Goal: Task Accomplishment & Management: Complete application form

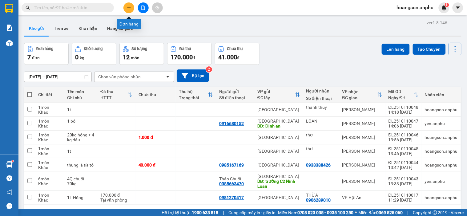
click at [131, 5] on button at bounding box center [128, 7] width 11 height 11
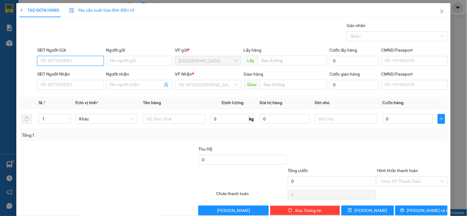
click at [58, 62] on input "SĐT Người Gửi" at bounding box center [70, 61] width 66 height 10
type input "0345003808"
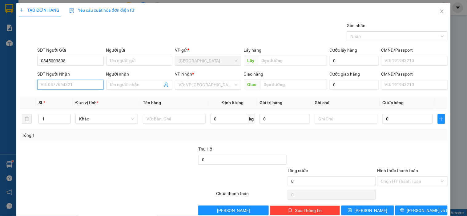
click at [76, 86] on input "SĐT Người Nhận" at bounding box center [70, 85] width 66 height 10
click at [84, 60] on input "0345003808" at bounding box center [70, 61] width 66 height 10
click at [76, 82] on input "SĐT Người Nhận" at bounding box center [70, 85] width 66 height 10
drag, startPoint x: 69, startPoint y: 62, endPoint x: 41, endPoint y: 59, distance: 28.5
click at [41, 59] on input "0345003808" at bounding box center [70, 61] width 66 height 10
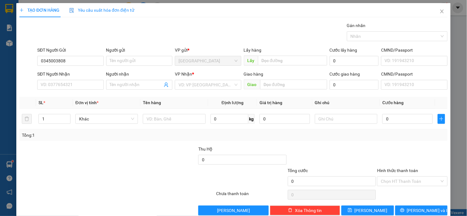
click at [94, 34] on div "Gán nhãn Nhãn" at bounding box center [242, 33] width 413 height 22
click at [189, 81] on input "search" at bounding box center [205, 84] width 54 height 9
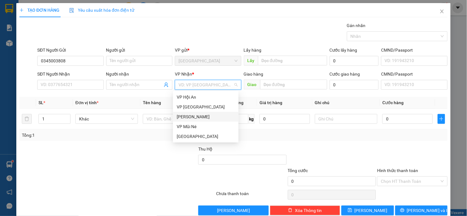
click at [183, 118] on div "[PERSON_NAME]" at bounding box center [206, 117] width 58 height 7
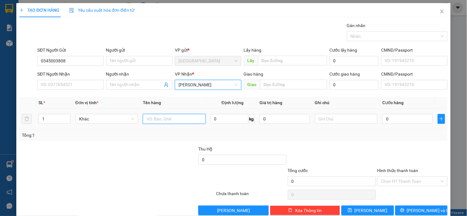
click at [168, 115] on input "text" at bounding box center [174, 119] width 62 height 10
type input "1t trà"
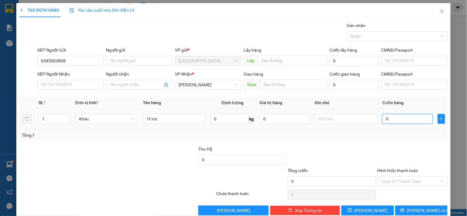
click at [395, 119] on input "0" at bounding box center [407, 119] width 50 height 10
type input "30"
type input "30.000"
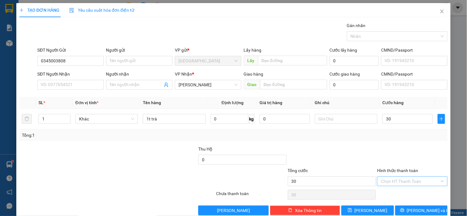
type input "30.000"
click at [398, 180] on input "Hình thức thanh toán" at bounding box center [410, 181] width 58 height 9
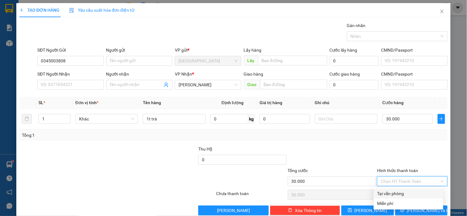
click at [391, 192] on div "Tại văn phòng" at bounding box center [408, 193] width 62 height 7
type input "0"
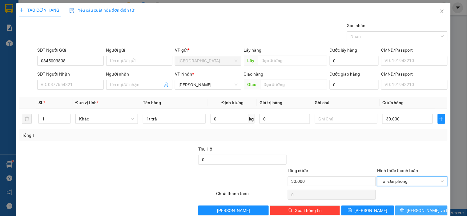
click at [407, 207] on button "[PERSON_NAME] và In" at bounding box center [421, 211] width 52 height 10
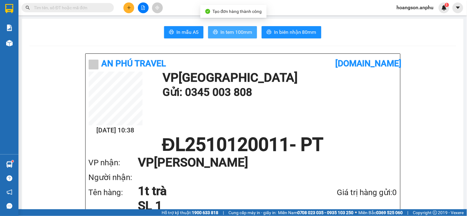
click at [235, 36] on span "In tem 100mm" at bounding box center [236, 32] width 32 height 8
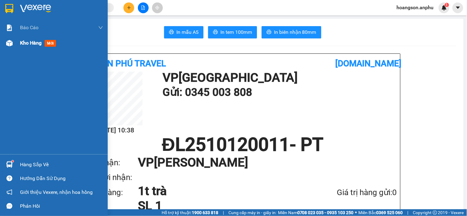
click at [16, 40] on div "Kho hàng mới" at bounding box center [54, 42] width 108 height 15
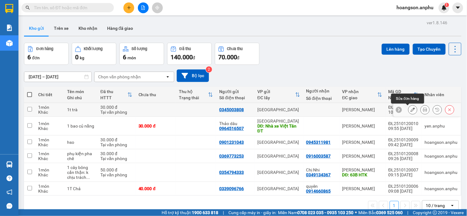
click at [408, 113] on button at bounding box center [412, 110] width 9 height 11
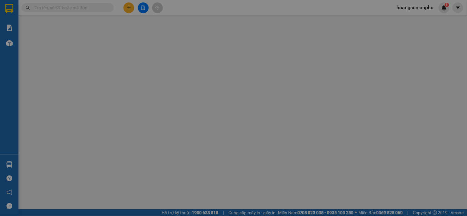
type input "0345003808"
type input "30.000"
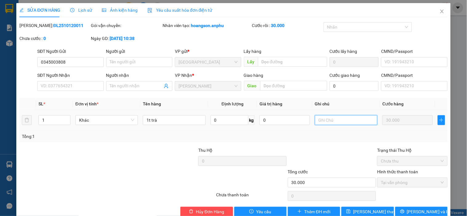
click at [333, 122] on input "text" at bounding box center [346, 120] width 62 height 10
type input "gọi người gửi"
click at [338, 148] on div at bounding box center [332, 158] width 90 height 22
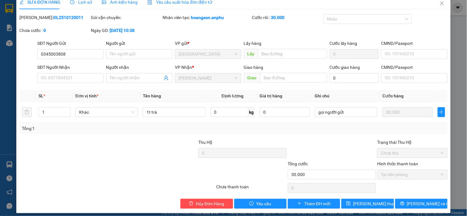
scroll to position [13, 0]
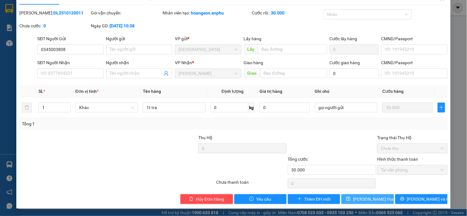
click at [380, 202] on button "[PERSON_NAME] đổi" at bounding box center [367, 199] width 52 height 10
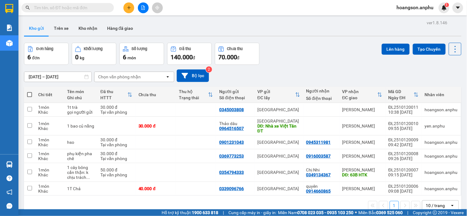
click at [134, 8] on div at bounding box center [143, 7] width 46 height 11
click at [134, 8] on button at bounding box center [128, 7] width 11 height 11
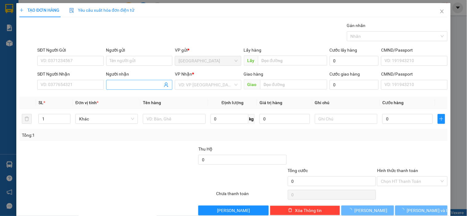
click at [127, 87] on input "Người nhận" at bounding box center [136, 85] width 53 height 7
type input "thơ"
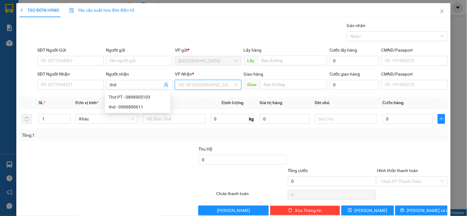
click at [208, 88] on input "search" at bounding box center [205, 84] width 54 height 9
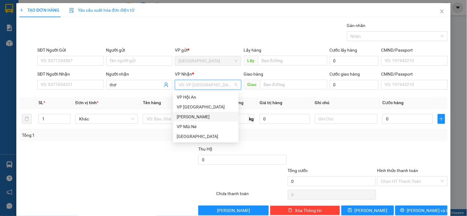
click at [193, 117] on div "[PERSON_NAME]" at bounding box center [206, 117] width 58 height 7
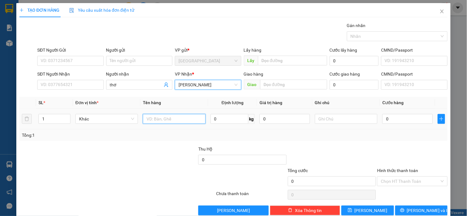
click at [171, 120] on input "text" at bounding box center [174, 119] width 62 height 10
type input "dâu"
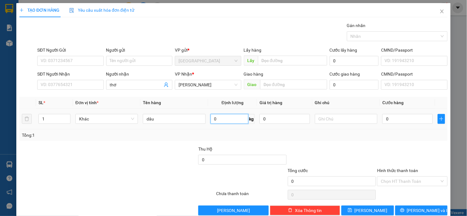
click at [221, 122] on input "0" at bounding box center [229, 119] width 38 height 10
type input "5"
click at [394, 116] on input "0" at bounding box center [407, 119] width 50 height 10
type input "001"
type input "1"
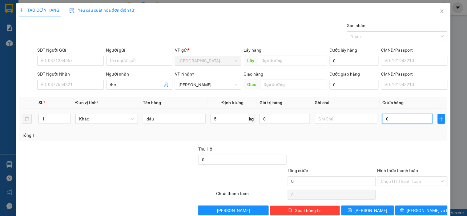
type input "1"
type input "0.015"
type input "15"
click at [377, 142] on div "Transit Pickup Surcharge Ids Transit Deliver Surcharge Ids Transit Deliver Surc…" at bounding box center [233, 119] width 428 height 194
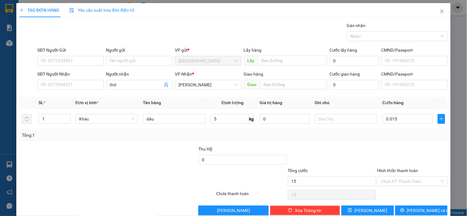
type input "15.000"
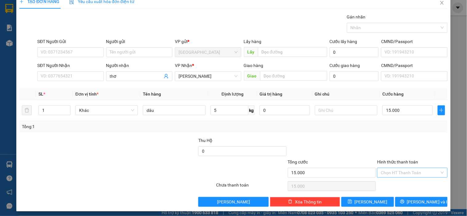
scroll to position [11, 0]
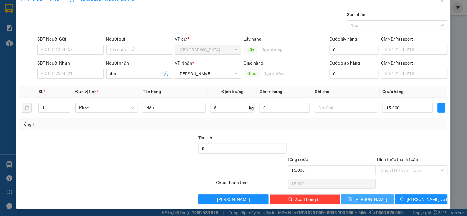
click at [380, 198] on button "[PERSON_NAME]" at bounding box center [367, 200] width 52 height 10
type input "0"
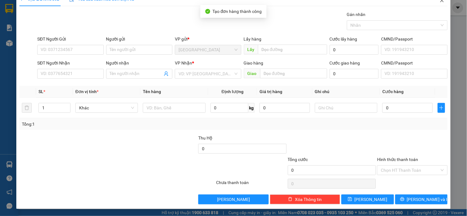
click at [436, 4] on span "Close" at bounding box center [441, 0] width 17 height 17
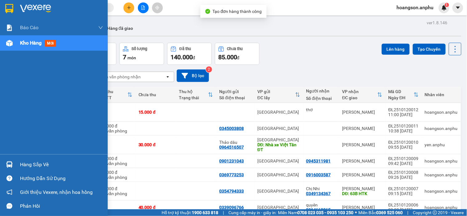
click at [14, 42] on div at bounding box center [9, 43] width 11 height 11
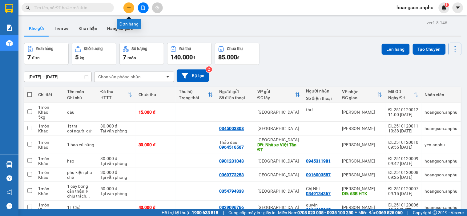
click at [128, 12] on button at bounding box center [128, 7] width 11 height 11
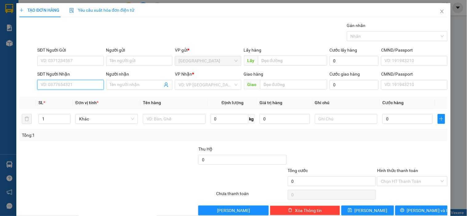
click at [69, 82] on input "SĐT Người Nhận" at bounding box center [70, 85] width 66 height 10
click at [74, 59] on input "SĐT Người Gửi" at bounding box center [70, 61] width 66 height 10
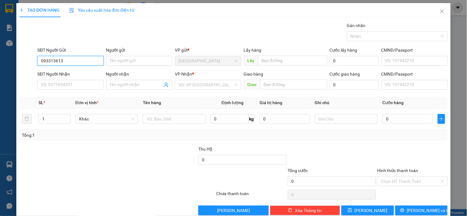
type input "0933136132"
click at [70, 72] on div "0933136132 - bảo" at bounding box center [70, 73] width 58 height 7
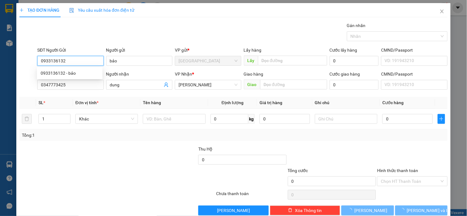
type input "bảo"
type input "0347773425"
type input "dung"
type input "40.000"
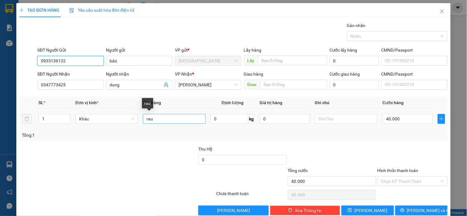
type input "0933136132"
click at [171, 117] on input "rau" at bounding box center [174, 119] width 62 height 10
type input "r"
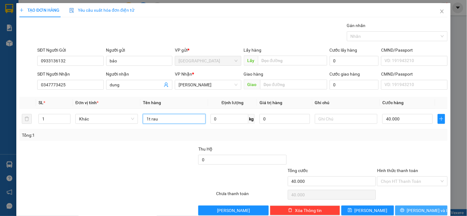
type input "1t rau"
click at [408, 206] on button "[PERSON_NAME] và In" at bounding box center [421, 211] width 52 height 10
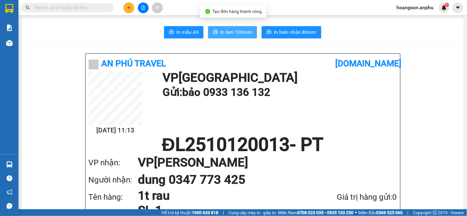
click at [237, 33] on span "In tem 100mm" at bounding box center [236, 32] width 32 height 8
click at [133, 6] on button at bounding box center [128, 7] width 11 height 11
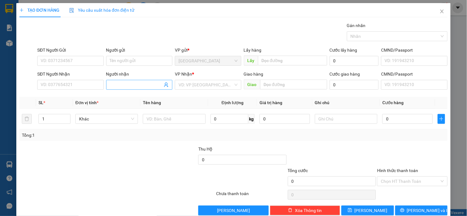
click at [125, 86] on input "Người nhận" at bounding box center [136, 85] width 53 height 7
type input "mỹ hiền"
click at [209, 88] on input "search" at bounding box center [205, 84] width 54 height 9
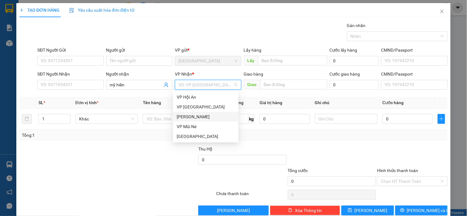
click at [192, 114] on div "[PERSON_NAME]" at bounding box center [206, 117] width 58 height 7
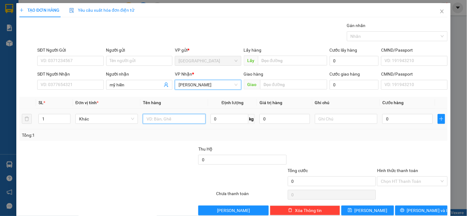
click at [178, 118] on input "text" at bounding box center [174, 119] width 62 height 10
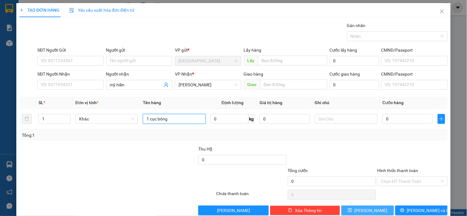
type input "1 cục bông"
click at [376, 207] on button "[PERSON_NAME]" at bounding box center [367, 211] width 52 height 10
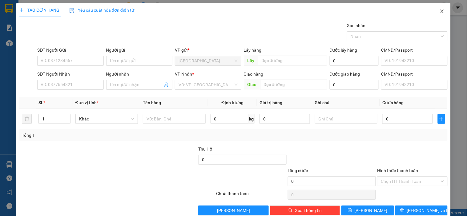
click at [439, 7] on span "Close" at bounding box center [441, 11] width 17 height 17
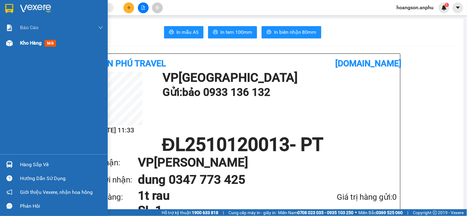
click at [32, 45] on span "Kho hàng" at bounding box center [31, 43] width 22 height 6
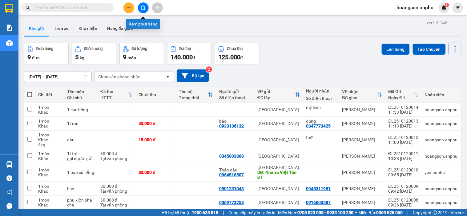
click at [145, 11] on button at bounding box center [143, 7] width 11 height 11
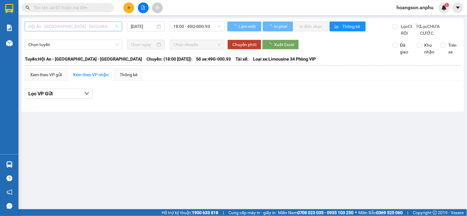
click at [68, 25] on span "Hội An - [GEOGRAPHIC_DATA] - [GEOGRAPHIC_DATA]" at bounding box center [73, 26] width 90 height 9
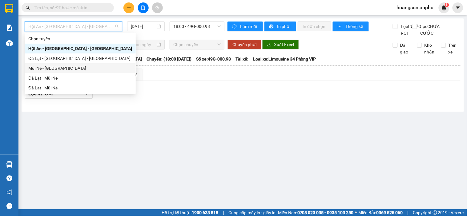
click at [46, 69] on div "Mũi Né - [GEOGRAPHIC_DATA]" at bounding box center [80, 68] width 104 height 7
type input "[DATE]"
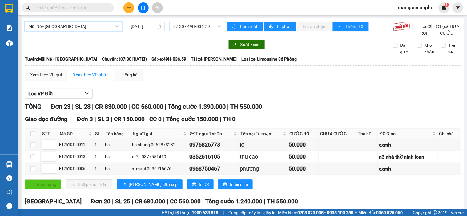
click at [198, 28] on span "07:30 - 49H-036.59" at bounding box center [196, 26] width 47 height 9
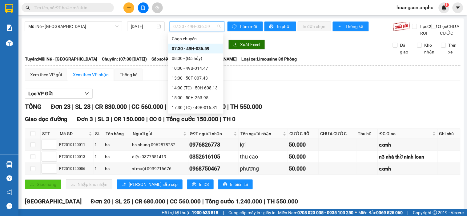
click at [145, 37] on div "Mũi Né - Đà Lạt 12/10/2025 07:30 - 49H-036.59" at bounding box center [125, 29] width 200 height 15
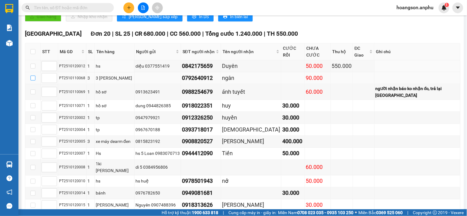
scroll to position [171, 0]
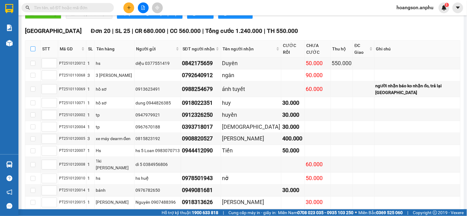
click at [33, 51] on input "checkbox" at bounding box center [32, 48] width 5 height 5
checkbox input "true"
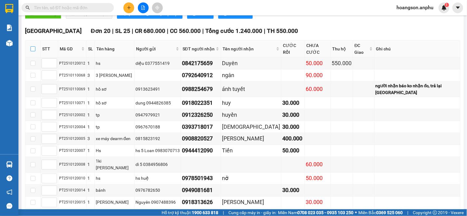
checkbox input "true"
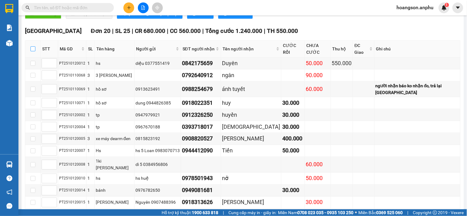
checkbox input "true"
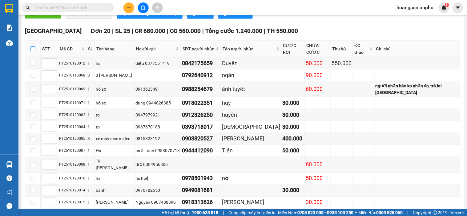
checkbox input "true"
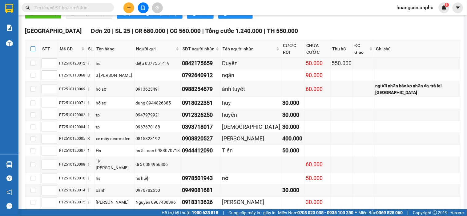
checkbox input "true"
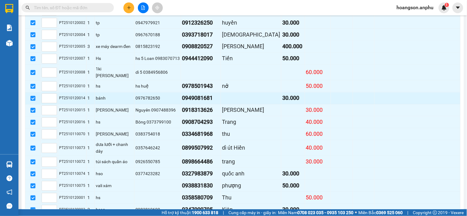
scroll to position [293, 0]
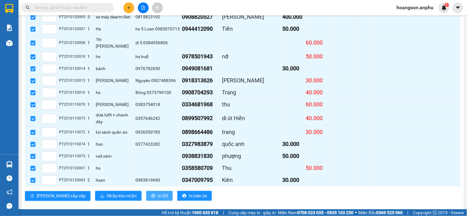
click at [158, 193] on span "In DS" at bounding box center [163, 196] width 10 height 7
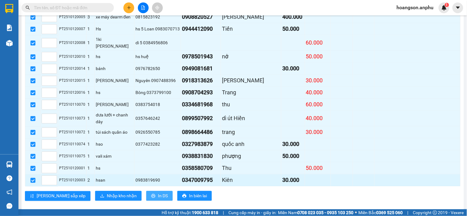
scroll to position [0, 0]
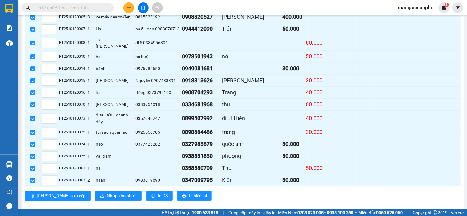
click at [145, 194] on div "Đà Lạt Đơn 20 | SL 25 | CR 680.000 | CC 560.000 | Tổng cước 1.240.000 | TH 550.…" at bounding box center [242, 55] width 435 height 301
click at [147, 194] on div "Đà Lạt Đơn 20 | SL 25 | CR 680.000 | CC 560.000 | Tổng cước 1.240.000 | TH 550.…" at bounding box center [242, 55] width 435 height 301
click at [127, 10] on button at bounding box center [128, 7] width 11 height 11
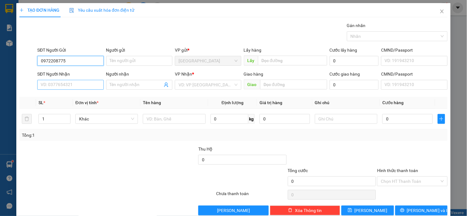
type input "0972208775"
click at [62, 84] on input "SĐT Người Nhận" at bounding box center [70, 85] width 66 height 10
drag, startPoint x: 83, startPoint y: 63, endPoint x: 13, endPoint y: 61, distance: 70.8
click at [13, 61] on div "TẠO ĐƠN HÀNG Yêu cầu xuất hóa đơn điện tử Transit Pickup Surcharge Ids Transit …" at bounding box center [233, 108] width 467 height 216
click at [54, 86] on input "SĐT Người Nhận" at bounding box center [70, 85] width 66 height 10
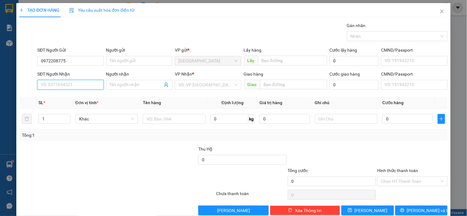
paste input "0972208775"
type input "0972208775"
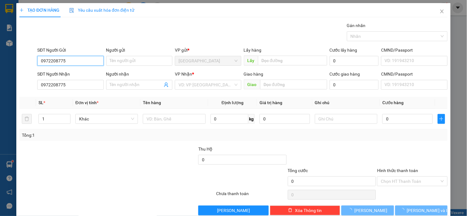
drag, startPoint x: 79, startPoint y: 58, endPoint x: 20, endPoint y: 59, distance: 59.1
click at [20, 59] on div "SĐT Người Gửi 0972208775 0972208775 Người gửi Tên người gửi VP gửi * Đà Lạt Lấy…" at bounding box center [233, 58] width 429 height 22
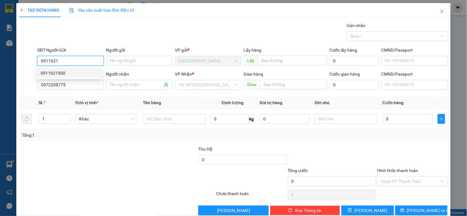
click at [50, 70] on div "0911621900" at bounding box center [70, 73] width 58 height 7
type input "0911621900"
type input "30.000"
type input "0911621900"
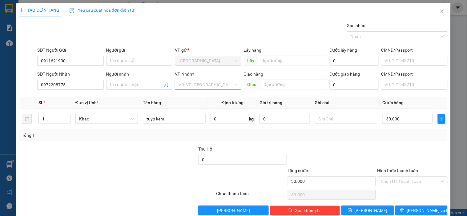
click at [203, 87] on input "search" at bounding box center [205, 84] width 54 height 9
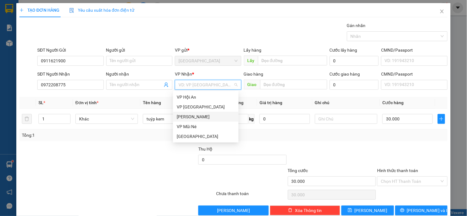
click at [191, 118] on div "[PERSON_NAME]" at bounding box center [206, 117] width 58 height 7
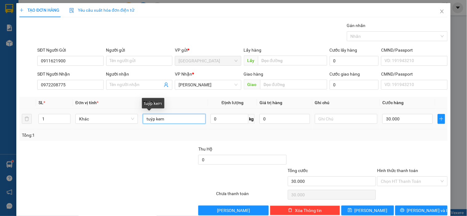
drag, startPoint x: 173, startPoint y: 116, endPoint x: 137, endPoint y: 120, distance: 36.2
click at [137, 120] on tr "1 Khác tuýp kem 0 kg 0 30.000" at bounding box center [233, 119] width 428 height 21
type input "trái cây"
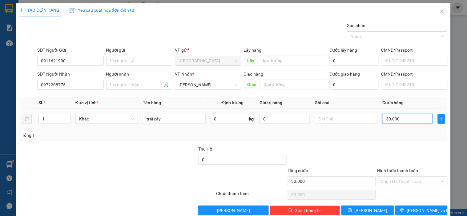
click at [399, 122] on input "30.000" at bounding box center [407, 119] width 50 height 10
type input "0"
type input "70"
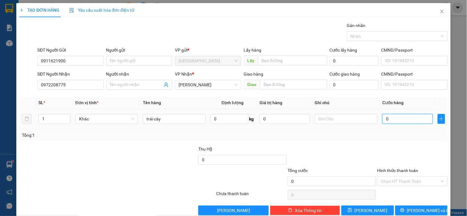
type input "70"
click at [389, 142] on div "Transit Pickup Surcharge Ids Transit Deliver Surcharge Ids Transit Deliver Surc…" at bounding box center [233, 119] width 428 height 194
type input "70.000"
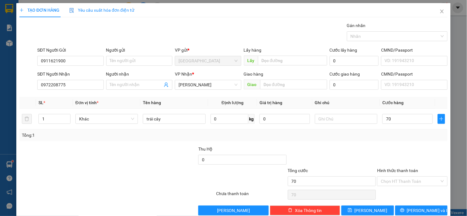
type input "70.000"
click at [399, 183] on input "Hình thức thanh toán" at bounding box center [410, 181] width 58 height 9
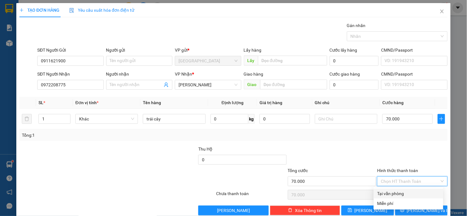
click at [385, 195] on div "Tại văn phòng" at bounding box center [408, 193] width 62 height 7
type input "0"
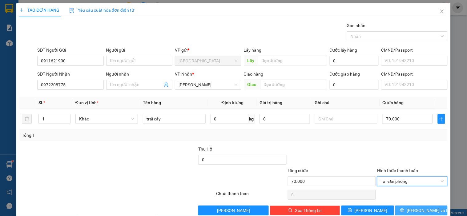
click at [410, 209] on button "[PERSON_NAME] và In" at bounding box center [421, 211] width 52 height 10
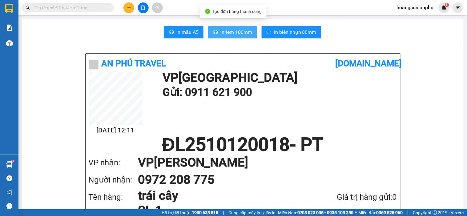
click at [242, 32] on span "In tem 100mm" at bounding box center [236, 32] width 32 height 8
click at [245, 33] on span "In tem 100mm" at bounding box center [236, 32] width 32 height 8
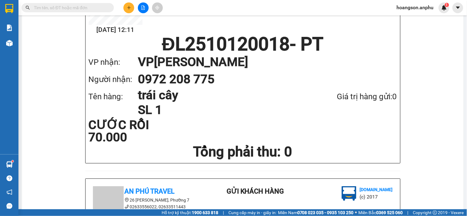
scroll to position [102, 0]
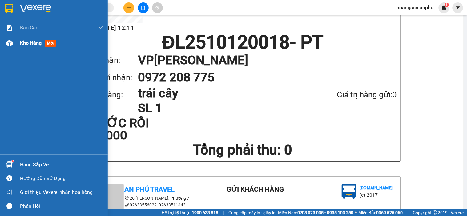
drag, startPoint x: 14, startPoint y: 46, endPoint x: 45, endPoint y: 44, distance: 30.5
click at [14, 46] on div at bounding box center [9, 43] width 11 height 11
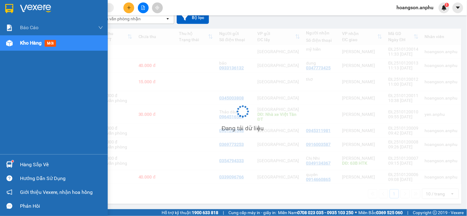
scroll to position [63, 0]
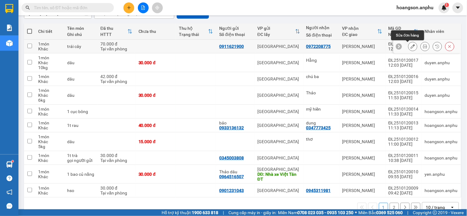
click at [410, 46] on icon at bounding box center [412, 46] width 4 height 4
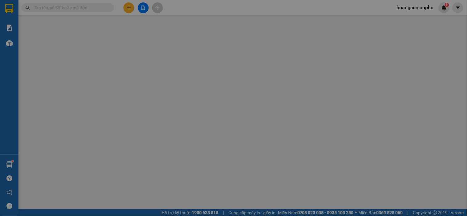
type input "0911621900"
type input "0972208775"
type input "70.000"
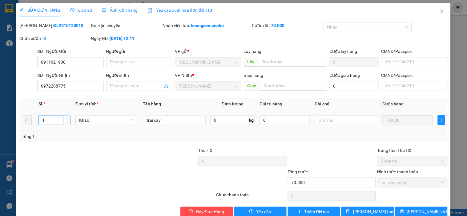
type input "2"
click at [66, 119] on icon "up" at bounding box center [67, 119] width 2 height 2
click at [368, 213] on span "[PERSON_NAME] đổi" at bounding box center [377, 212] width 49 height 7
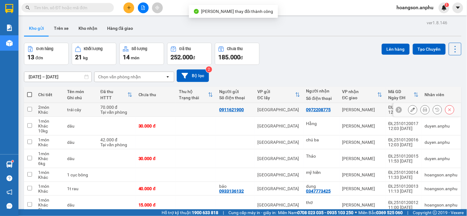
click at [423, 109] on icon at bounding box center [425, 110] width 4 height 4
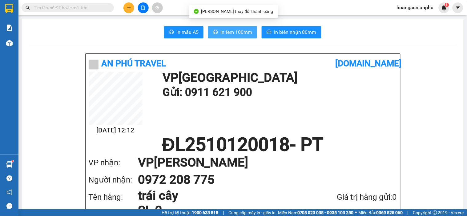
click at [221, 35] on span "In tem 100mm" at bounding box center [236, 32] width 32 height 8
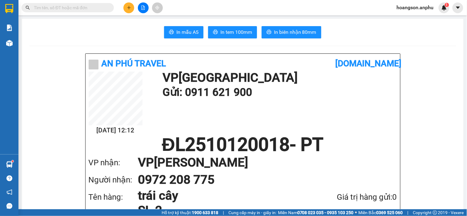
click at [125, 10] on button at bounding box center [128, 7] width 11 height 11
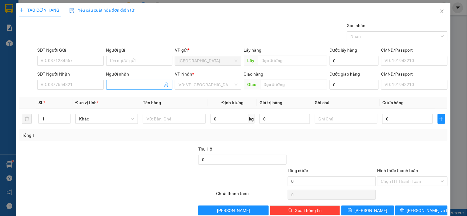
click at [135, 84] on input "Người nhận" at bounding box center [136, 85] width 53 height 7
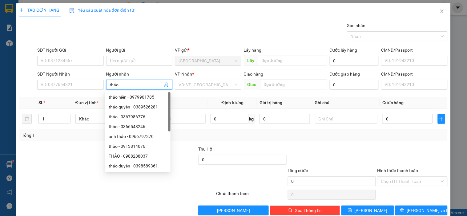
type input "thảo"
click at [210, 88] on div "VP Nhận * VD: VP Sài Gòn" at bounding box center [208, 82] width 66 height 22
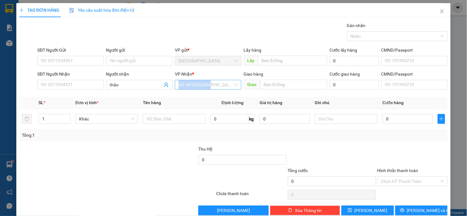
click at [217, 87] on input "search" at bounding box center [205, 84] width 54 height 9
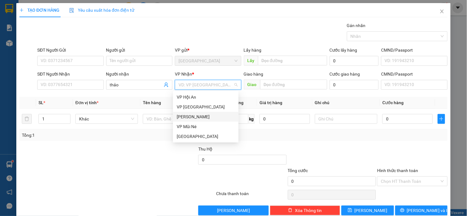
click at [197, 116] on div "[PERSON_NAME]" at bounding box center [206, 117] width 58 height 7
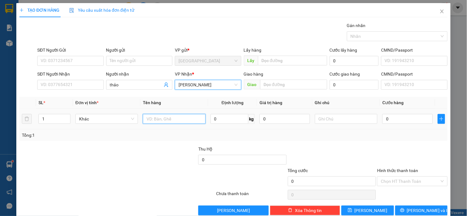
click at [171, 119] on input "text" at bounding box center [174, 119] width 62 height 10
type input "dâu"
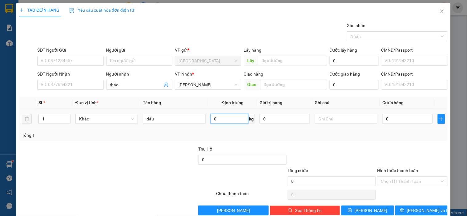
click at [238, 121] on input "0" at bounding box center [229, 119] width 38 height 10
type input "6"
click at [265, 134] on div "Tổng: 1" at bounding box center [233, 135] width 423 height 7
click at [403, 122] on input "0" at bounding box center [407, 119] width 50 height 10
type input "001"
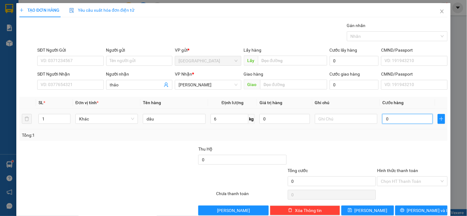
type input "1"
type input "0.018"
type input "18"
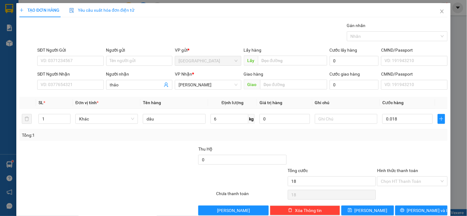
click at [365, 138] on div "Tổng: 1" at bounding box center [233, 135] width 423 height 7
type input "18.000"
click at [379, 210] on button "[PERSON_NAME]" at bounding box center [367, 211] width 52 height 10
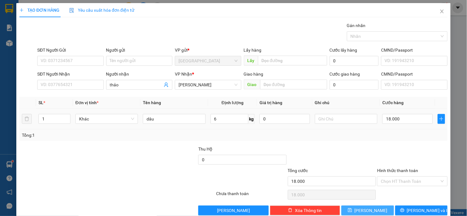
type input "0"
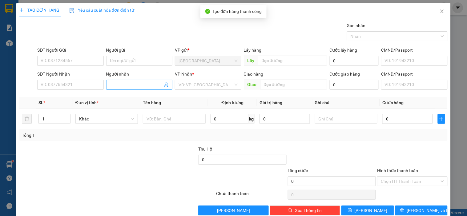
click at [127, 86] on input "Người nhận" at bounding box center [136, 85] width 53 height 7
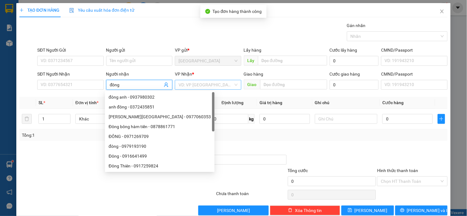
type input "đông"
click at [193, 89] on input "search" at bounding box center [205, 84] width 54 height 9
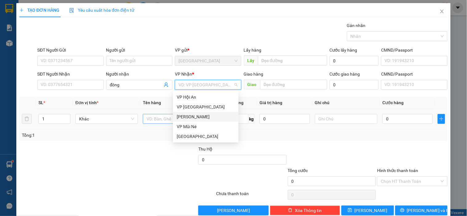
click at [191, 118] on div "[PERSON_NAME]" at bounding box center [206, 117] width 58 height 7
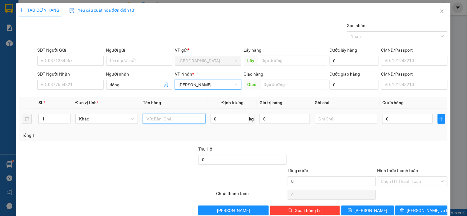
click at [170, 118] on input "text" at bounding box center [174, 119] width 62 height 10
type input "30 kg hồng"
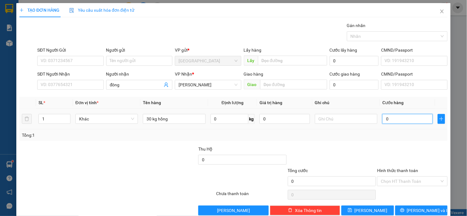
click at [413, 122] on input "0" at bounding box center [407, 119] width 50 height 10
click at [345, 137] on div "Tổng: 1" at bounding box center [233, 135] width 423 height 7
click at [398, 120] on input "0" at bounding box center [407, 119] width 50 height 10
type input "90"
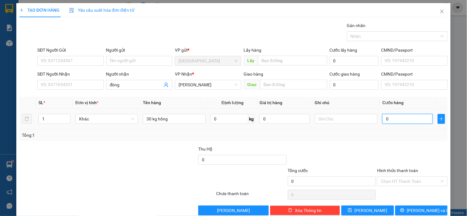
type input "90"
click at [393, 122] on input "90" at bounding box center [407, 119] width 50 height 10
type input "90.000"
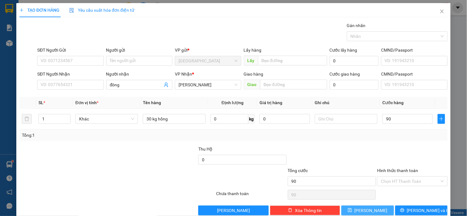
type input "90.000"
click at [374, 208] on button "[PERSON_NAME]" at bounding box center [367, 211] width 52 height 10
type input "0"
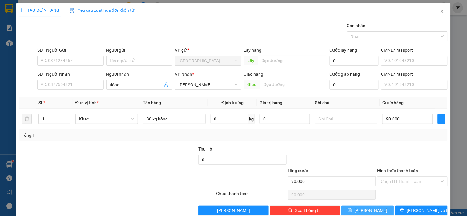
type input "0"
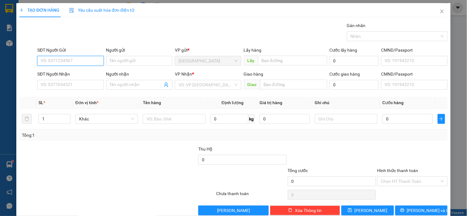
click at [78, 63] on input "SĐT Người Gửi" at bounding box center [70, 61] width 66 height 10
click at [63, 86] on input "SĐT Người Nhận" at bounding box center [70, 85] width 66 height 10
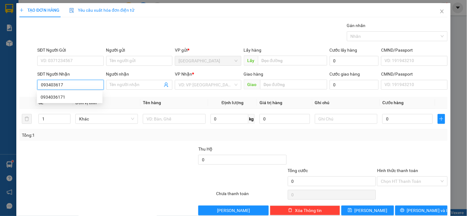
type input "0934036171"
click at [69, 95] on div "0934036171" at bounding box center [70, 97] width 58 height 7
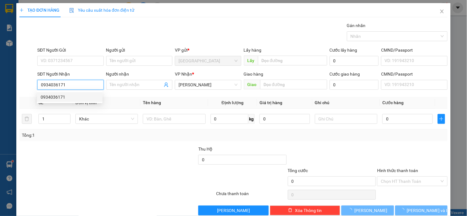
type input "100.000"
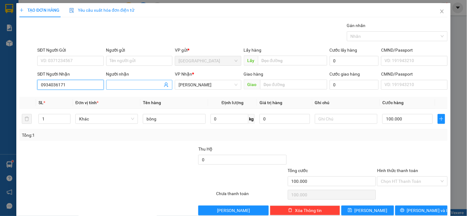
type input "0934036171"
click at [143, 87] on input "Người nhận" at bounding box center [136, 85] width 53 height 7
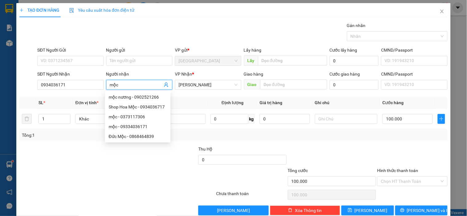
type input "mộc"
click at [268, 136] on div "Tổng: 1" at bounding box center [233, 135] width 423 height 7
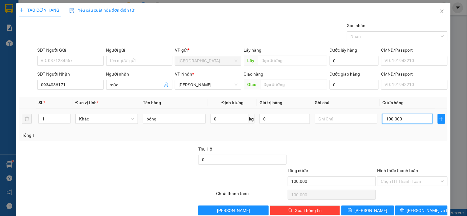
click at [410, 118] on input "100.000" at bounding box center [407, 119] width 50 height 10
type input "0"
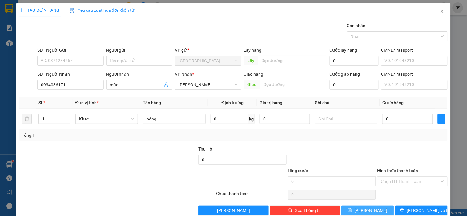
click at [376, 209] on button "[PERSON_NAME]" at bounding box center [367, 211] width 52 height 10
click at [434, 16] on span "Close" at bounding box center [441, 11] width 17 height 17
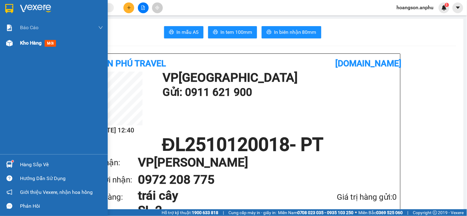
click at [25, 40] on span "Kho hàng" at bounding box center [31, 43] width 22 height 6
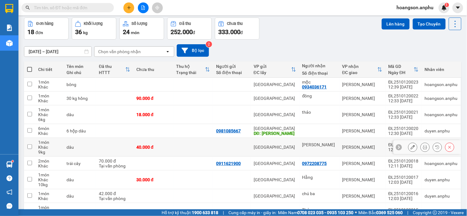
scroll to position [78, 0]
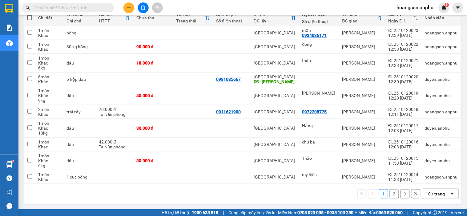
click at [394, 194] on div "1 2 10 / trang open" at bounding box center [242, 194] width 432 height 10
click at [393, 194] on button "2" at bounding box center [393, 194] width 9 height 9
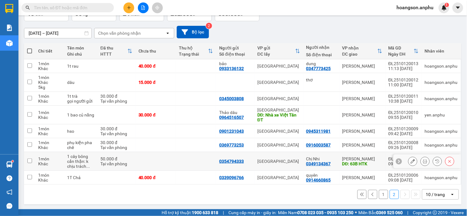
scroll to position [45, 0]
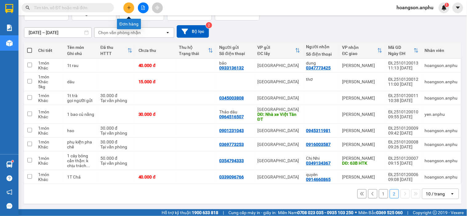
click at [128, 7] on icon "plus" at bounding box center [129, 8] width 4 height 4
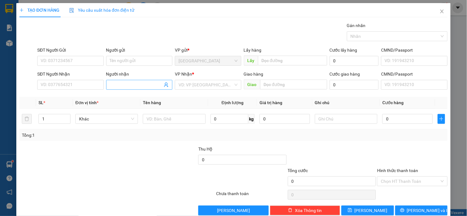
click at [130, 87] on input "Người nhận" at bounding box center [136, 85] width 53 height 7
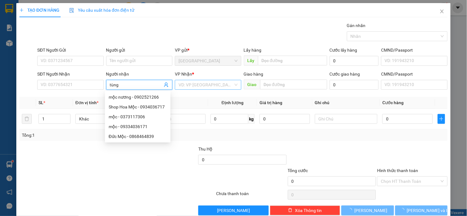
type input "tùng"
drag, startPoint x: 213, startPoint y: 83, endPoint x: 204, endPoint y: 87, distance: 9.8
click at [213, 83] on input "search" at bounding box center [205, 84] width 54 height 9
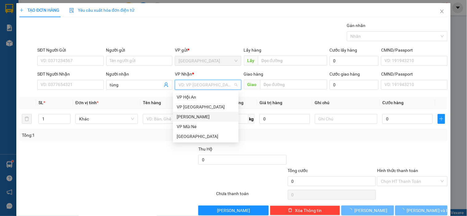
click at [190, 118] on div "[PERSON_NAME]" at bounding box center [206, 117] width 58 height 7
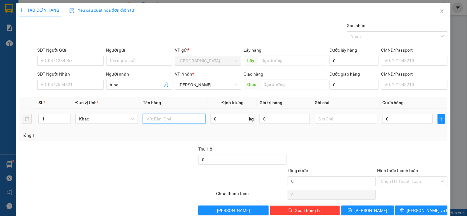
click at [185, 120] on input "text" at bounding box center [174, 119] width 62 height 10
type input "dâu"
click at [239, 120] on input "0" at bounding box center [229, 119] width 38 height 10
type input "18"
click at [392, 151] on div at bounding box center [411, 157] width 71 height 22
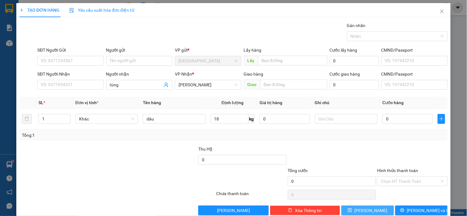
click at [367, 208] on span "[PERSON_NAME]" at bounding box center [370, 210] width 33 height 7
type input "0"
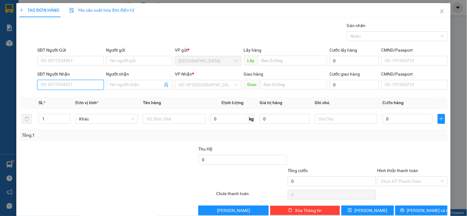
click at [89, 89] on input "SĐT Người Nhận" at bounding box center [70, 85] width 66 height 10
click at [60, 95] on div "0528609715 - Uyên" at bounding box center [70, 97] width 58 height 7
type input "0528609715"
type input "Uyên"
type input "N3 Gộp"
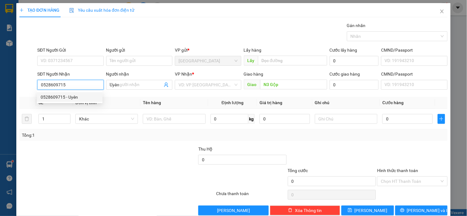
type input "30.000"
type input "0528609715"
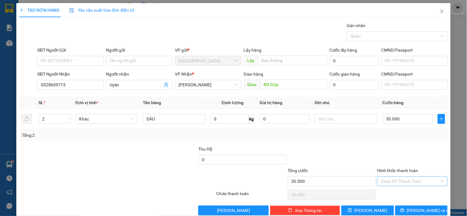
click at [395, 183] on input "Hình thức thanh toán" at bounding box center [410, 181] width 58 height 9
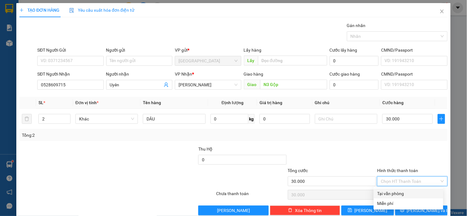
click at [390, 192] on div "Tại văn phòng" at bounding box center [408, 193] width 62 height 7
type input "0"
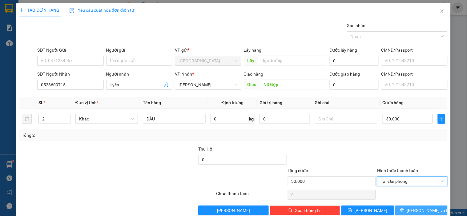
click at [404, 210] on icon "printer" at bounding box center [402, 210] width 4 height 4
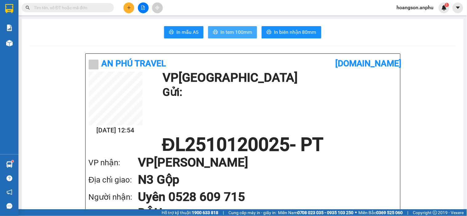
click at [238, 34] on span "In tem 100mm" at bounding box center [236, 32] width 32 height 8
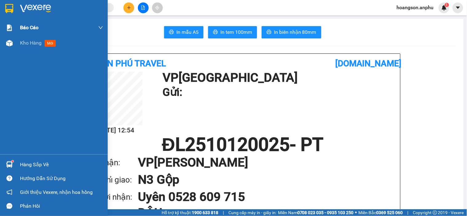
drag, startPoint x: 14, startPoint y: 44, endPoint x: 14, endPoint y: 31, distance: 12.6
click at [15, 44] on div "Kho hàng mới" at bounding box center [54, 42] width 108 height 15
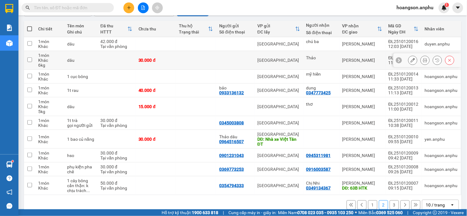
scroll to position [78, 0]
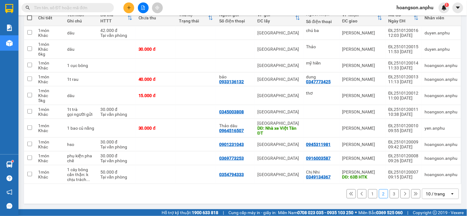
click at [389, 196] on button "3" at bounding box center [393, 194] width 9 height 9
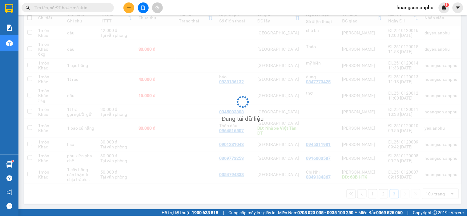
scroll to position [28, 0]
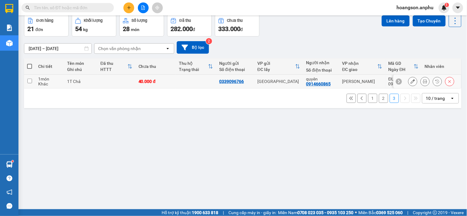
click at [410, 82] on icon at bounding box center [412, 81] width 4 height 4
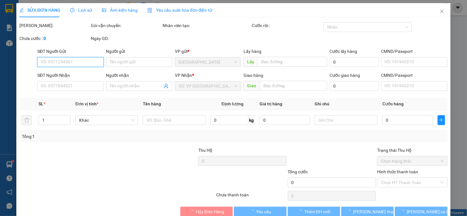
type input "0339096766"
type input "0914660865"
type input "quyên"
type input "40.000"
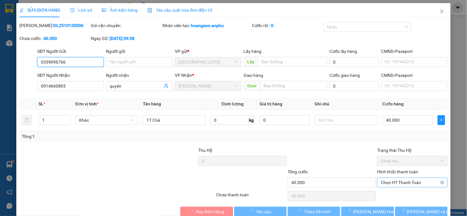
click at [404, 187] on span "Chọn HT Thanh Toán" at bounding box center [412, 182] width 63 height 9
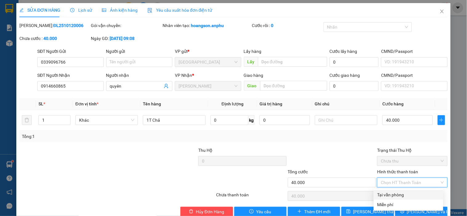
click at [391, 195] on div "Tại văn phòng" at bounding box center [408, 195] width 62 height 7
type input "0"
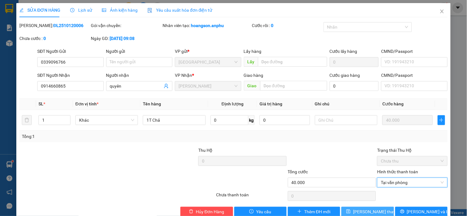
click at [376, 212] on span "[PERSON_NAME] đổi" at bounding box center [377, 212] width 49 height 7
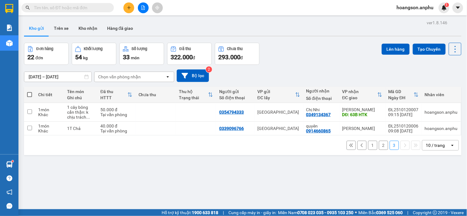
click at [125, 5] on button at bounding box center [128, 7] width 11 height 11
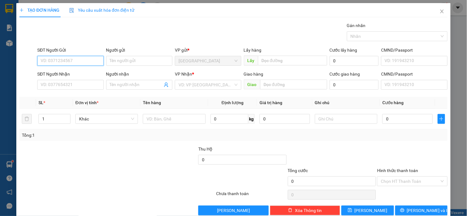
click at [58, 65] on input "SĐT Người Gửi" at bounding box center [70, 61] width 66 height 10
type input "0988063145"
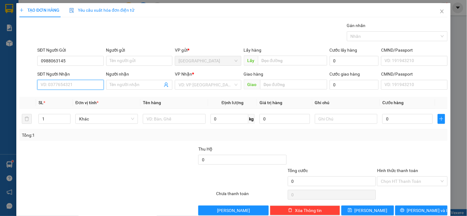
click at [66, 84] on input "SĐT Người Nhận" at bounding box center [70, 85] width 66 height 10
drag, startPoint x: 80, startPoint y: 62, endPoint x: 28, endPoint y: 58, distance: 52.2
click at [28, 58] on div "SĐT Người Gửi 0988063145 0988063145 Người gửi Tên người gửi VP gửi * Đà Lạt Lấy…" at bounding box center [233, 58] width 429 height 22
click at [68, 84] on input "SĐT Người Nhận" at bounding box center [70, 85] width 66 height 10
paste input "0988063145"
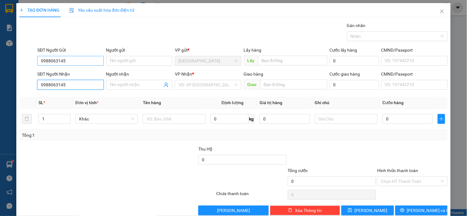
type input "0988063145"
drag, startPoint x: 72, startPoint y: 56, endPoint x: 0, endPoint y: 62, distance: 72.6
click at [0, 62] on div "TẠO ĐƠN HÀNG Yêu cầu xuất hóa đơn điện tử Transit Pickup Surcharge Ids Transit …" at bounding box center [233, 108] width 467 height 216
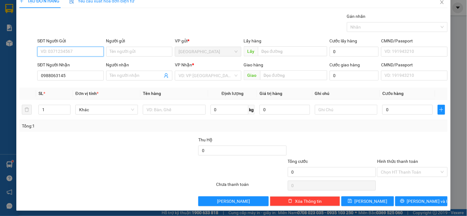
scroll to position [11, 0]
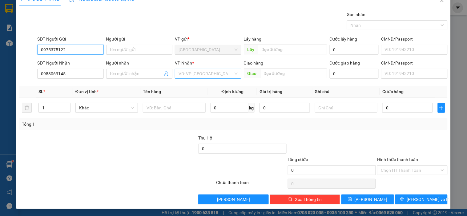
type input "0975375122"
click at [206, 75] on input "search" at bounding box center [205, 73] width 54 height 9
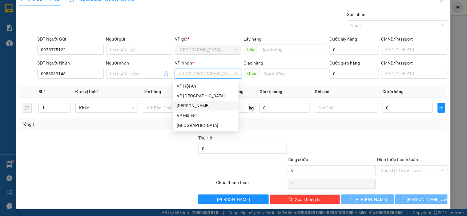
click at [192, 109] on div "[PERSON_NAME]" at bounding box center [206, 105] width 58 height 7
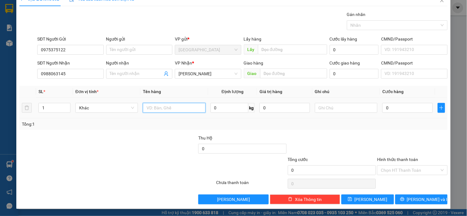
click at [184, 111] on input "text" at bounding box center [174, 108] width 62 height 10
type input "1"
type input "túi quần áo"
click at [393, 108] on input "0" at bounding box center [407, 108] width 50 height 10
type input "30"
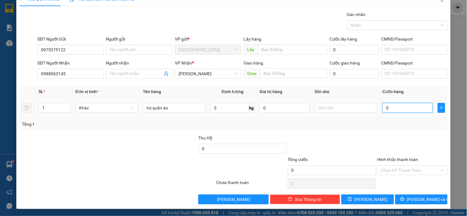
type input "30"
type input "30.000"
click at [374, 134] on div "Transit Pickup Surcharge Ids Transit Deliver Surcharge Ids Transit Deliver Surc…" at bounding box center [233, 108] width 428 height 194
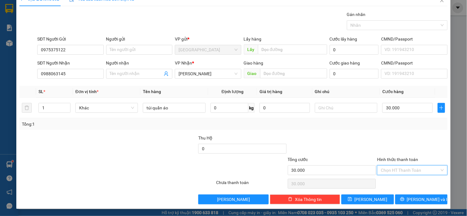
click at [398, 169] on input "Hình thức thanh toán" at bounding box center [410, 170] width 58 height 9
click at [388, 185] on div "Tại văn phòng" at bounding box center [408, 182] width 62 height 7
type input "0"
click at [405, 199] on button "[PERSON_NAME] và In" at bounding box center [421, 200] width 52 height 10
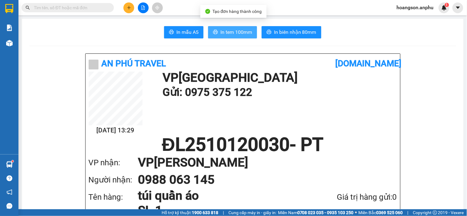
click at [220, 32] on span "In tem 100mm" at bounding box center [236, 32] width 32 height 8
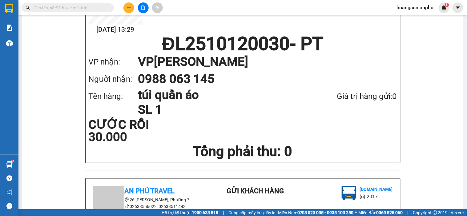
scroll to position [102, 0]
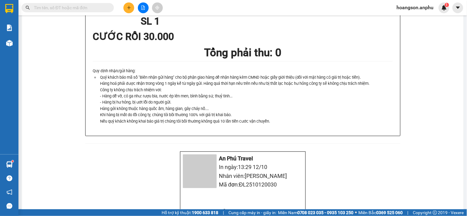
scroll to position [478, 0]
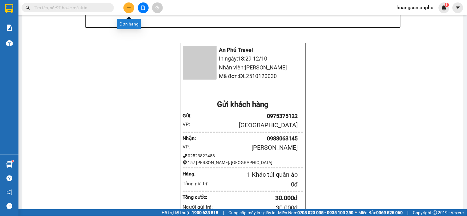
click at [130, 6] on icon "plus" at bounding box center [129, 8] width 4 height 4
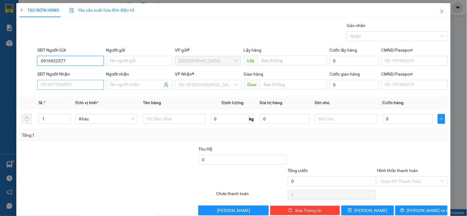
type input "0916922577"
click at [60, 81] on input "SĐT Người Nhận" at bounding box center [70, 85] width 66 height 10
click at [82, 160] on div at bounding box center [64, 157] width 90 height 22
click at [73, 86] on input "SĐT Người Nhận" at bounding box center [70, 85] width 66 height 10
type input "0376922945"
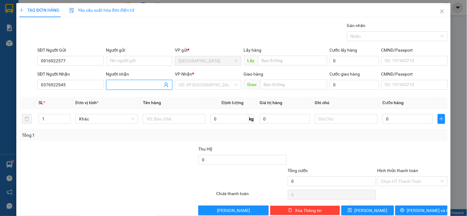
click at [143, 86] on input "Người nhận" at bounding box center [136, 85] width 53 height 7
type input "minh trâm"
click at [207, 83] on input "search" at bounding box center [205, 84] width 54 height 9
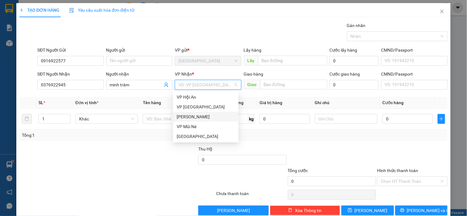
click at [193, 114] on div "[PERSON_NAME]" at bounding box center [206, 117] width 58 height 7
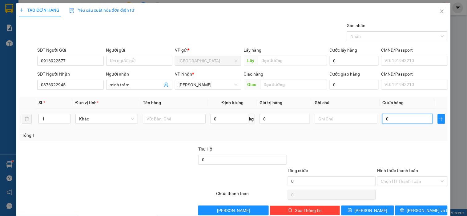
click at [406, 122] on input "0" at bounding box center [407, 119] width 50 height 10
type input "50"
type input "50.000"
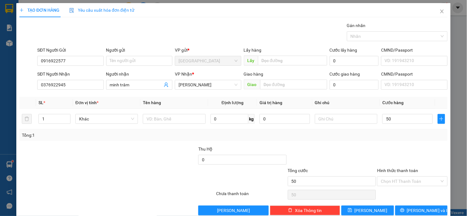
type input "50.000"
click at [325, 159] on div at bounding box center [332, 157] width 90 height 22
click at [167, 120] on input "text" at bounding box center [174, 119] width 62 height 10
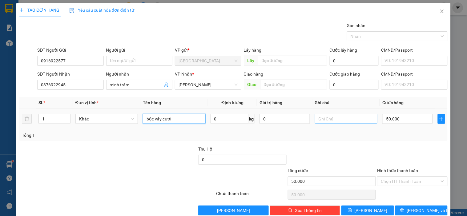
type input "bộc váy cưới"
click at [337, 115] on input "text" at bounding box center [346, 119] width 62 height 10
type input "cẩn thận"
click at [190, 119] on input "bộc váy cưới" at bounding box center [174, 119] width 62 height 10
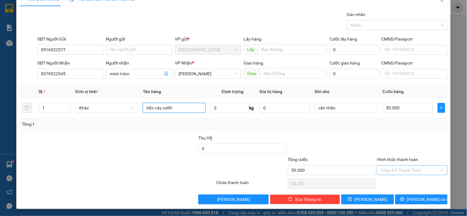
type input "bộc váy cướii"
click at [397, 170] on input "Hình thức thanh toán" at bounding box center [410, 170] width 58 height 9
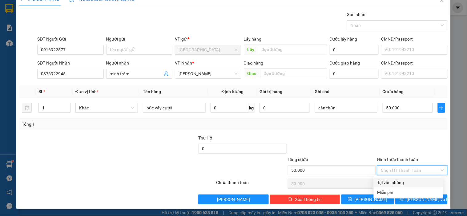
click at [389, 183] on div "Tại văn phòng" at bounding box center [408, 182] width 62 height 7
type input "0"
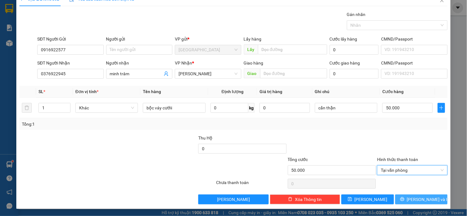
click at [413, 200] on span "[PERSON_NAME] và In" at bounding box center [428, 199] width 43 height 7
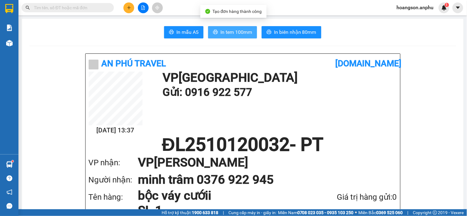
click at [230, 30] on span "In tem 100mm" at bounding box center [236, 32] width 32 height 8
click at [236, 30] on span "In tem 100mm" at bounding box center [236, 32] width 32 height 8
click at [68, 11] on span at bounding box center [68, 7] width 92 height 9
click at [71, 10] on input "text" at bounding box center [70, 7] width 73 height 7
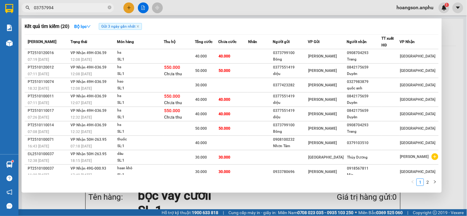
type input "037579944"
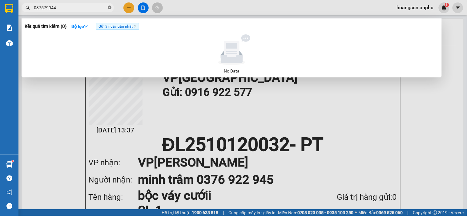
click at [110, 7] on icon "close-circle" at bounding box center [110, 8] width 4 height 4
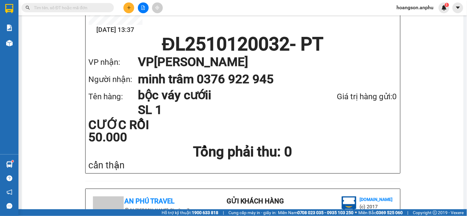
scroll to position [102, 0]
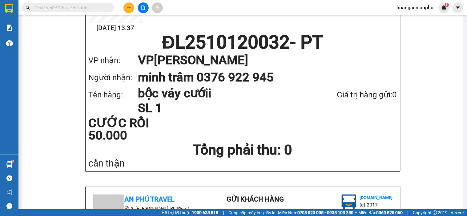
click at [51, 6] on input "text" at bounding box center [70, 7] width 73 height 7
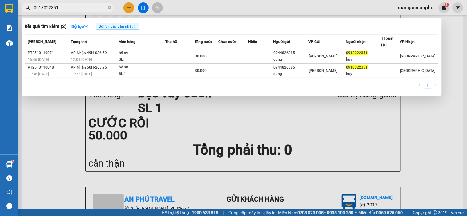
type input "0918022351"
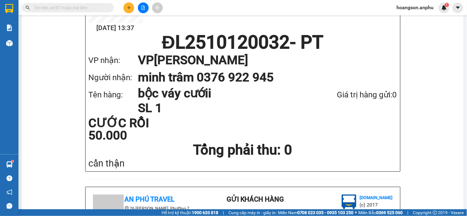
click at [126, 8] on button at bounding box center [128, 7] width 11 height 11
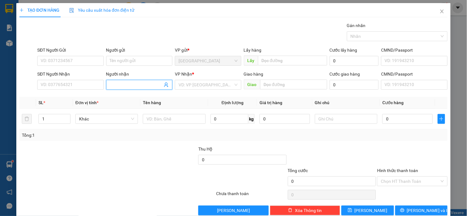
click at [135, 86] on input "Người nhận" at bounding box center [136, 85] width 53 height 7
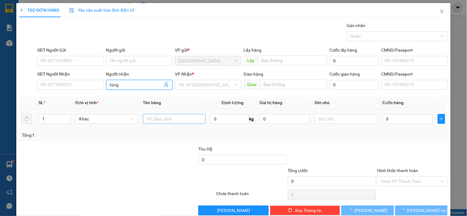
type input "tùng"
click at [156, 115] on body "Kết quả tìm kiếm ( 2 ) Bộ lọc Gửi 3 ngày gần nhất Mã ĐH Trạng thái Món hàng Thu…" at bounding box center [233, 108] width 467 height 216
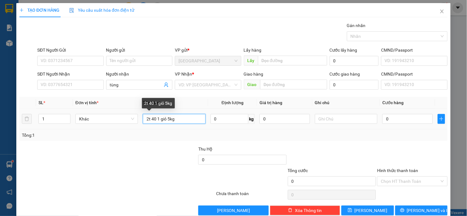
click at [154, 121] on input "2t 40 1 giỏ 5kg" at bounding box center [174, 119] width 62 height 10
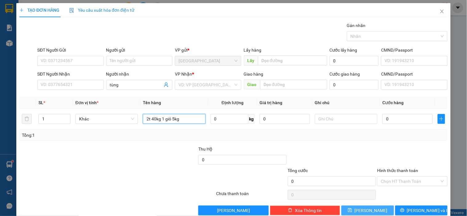
type input "2t 40kg 1 giỏ 5kg"
click at [377, 214] on button "[PERSON_NAME]" at bounding box center [367, 211] width 52 height 10
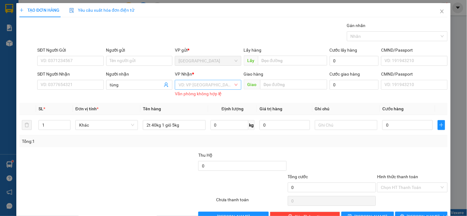
click at [198, 85] on input "search" at bounding box center [205, 84] width 54 height 9
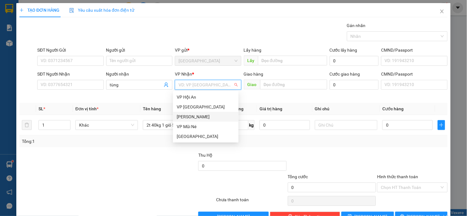
click at [196, 116] on div "[PERSON_NAME]" at bounding box center [206, 117] width 58 height 7
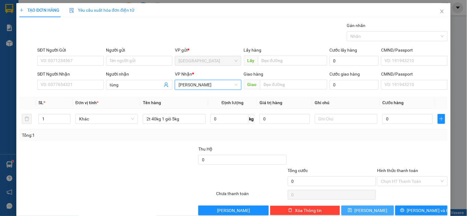
click at [375, 211] on button "[PERSON_NAME]" at bounding box center [367, 211] width 52 height 10
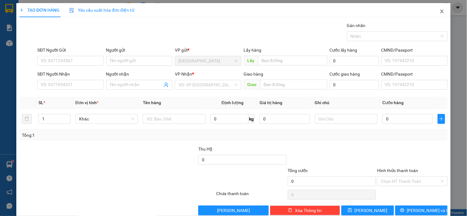
click at [439, 13] on icon "close" at bounding box center [441, 11] width 5 height 5
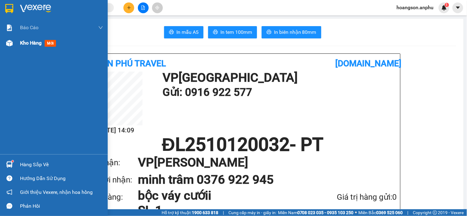
click at [26, 42] on span "Kho hàng" at bounding box center [31, 43] width 22 height 6
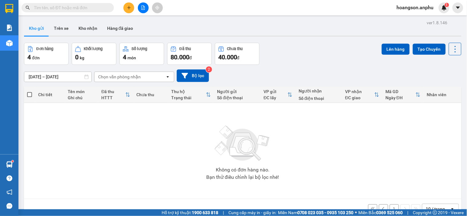
click at [55, 7] on input "text" at bounding box center [70, 7] width 73 height 7
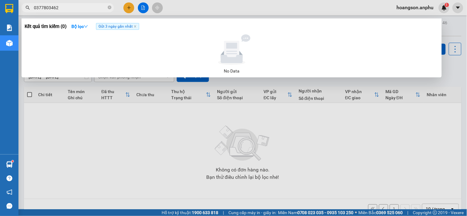
type input "0377803462"
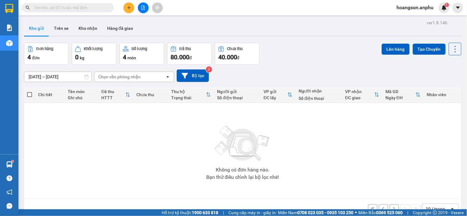
click at [129, 10] on icon "plus" at bounding box center [129, 8] width 4 height 4
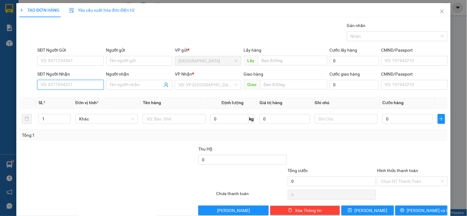
click at [77, 89] on input "SĐT Người Nhận" at bounding box center [70, 85] width 66 height 10
type input "5"
click at [68, 98] on div "0332862777" at bounding box center [70, 97] width 58 height 7
type input "0332862777"
type input "N3 sông luỹ"
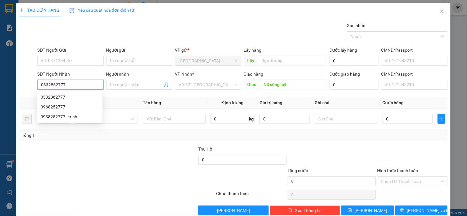
type input "30.000"
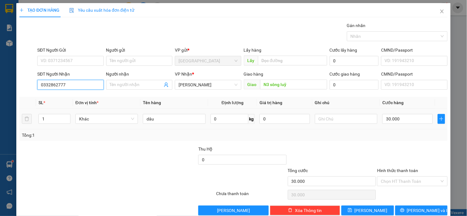
type input "0332862777"
drag, startPoint x: 197, startPoint y: 106, endPoint x: 149, endPoint y: 163, distance: 74.3
click at [148, 163] on div at bounding box center [153, 157] width 90 height 22
click at [391, 184] on input "Hình thức thanh toán" at bounding box center [410, 181] width 58 height 9
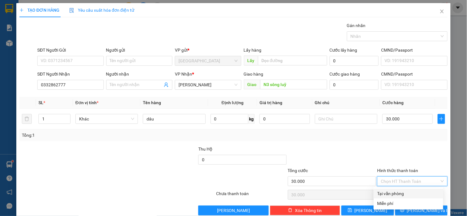
click at [387, 191] on div "Tại văn phòng" at bounding box center [408, 193] width 62 height 7
type input "0"
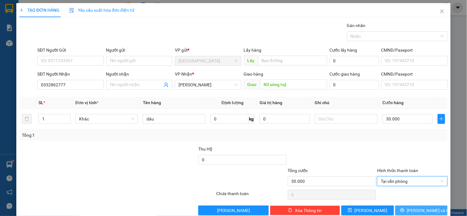
click at [414, 209] on span "[PERSON_NAME] và In" at bounding box center [428, 210] width 43 height 7
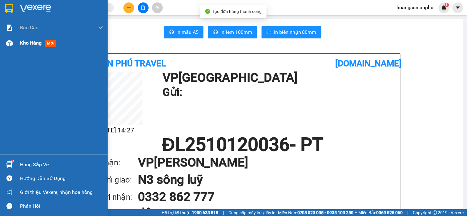
click at [10, 44] on img at bounding box center [9, 43] width 6 height 6
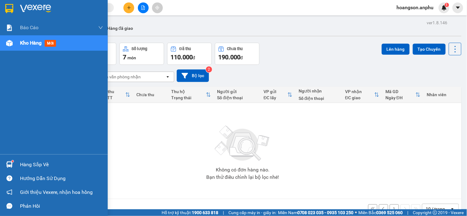
click at [13, 48] on div at bounding box center [9, 43] width 11 height 11
click at [5, 45] on div at bounding box center [9, 43] width 11 height 11
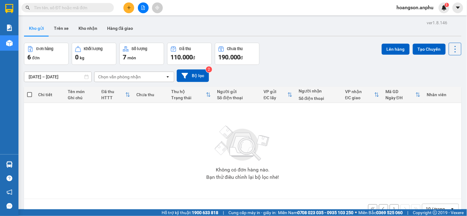
click at [131, 8] on button at bounding box center [128, 7] width 11 height 11
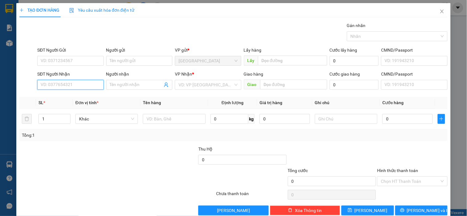
click at [77, 86] on input "SĐT Người Nhận" at bounding box center [70, 85] width 66 height 10
click at [62, 87] on input "2777" at bounding box center [70, 85] width 66 height 10
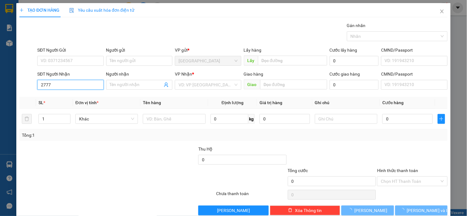
click at [62, 88] on input "2777" at bounding box center [70, 85] width 66 height 10
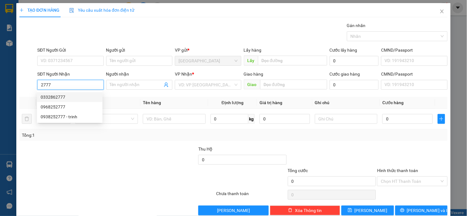
click at [60, 96] on div "0332862777" at bounding box center [70, 97] width 58 height 7
type input "0332862777"
type input "N3 sông luỹ"
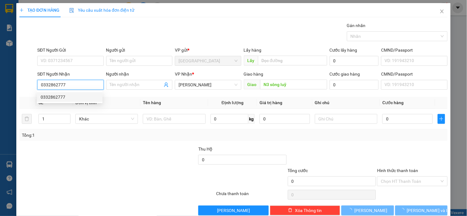
type input "30.000"
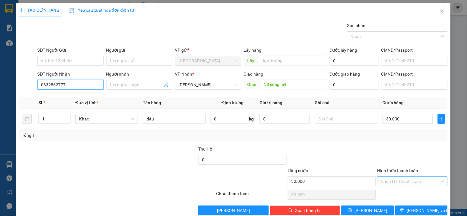
type input "0332862777"
click at [397, 182] on input "Hình thức thanh toán" at bounding box center [410, 181] width 58 height 9
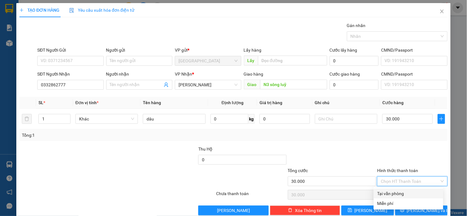
click at [397, 194] on div "Tại văn phòng" at bounding box center [408, 193] width 62 height 7
type input "0"
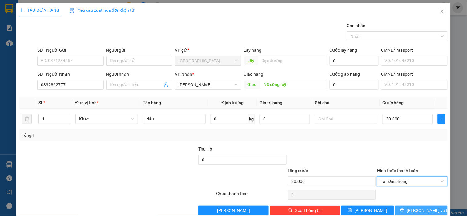
click at [411, 208] on span "[PERSON_NAME] và In" at bounding box center [428, 210] width 43 height 7
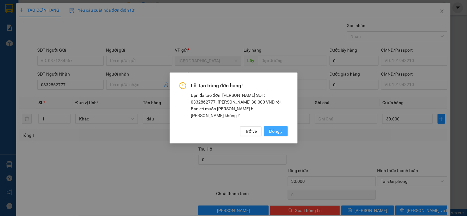
click at [276, 128] on span "Đồng ý" at bounding box center [276, 131] width 14 height 7
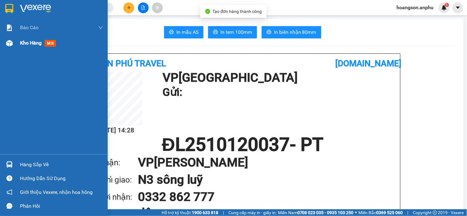
click at [21, 44] on span "Kho hàng" at bounding box center [31, 43] width 22 height 6
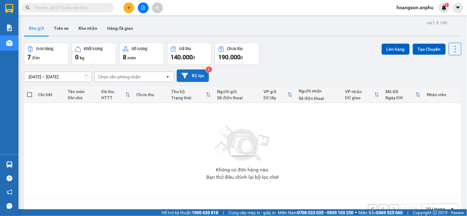
click at [191, 75] on button "Bộ lọc" at bounding box center [193, 76] width 32 height 13
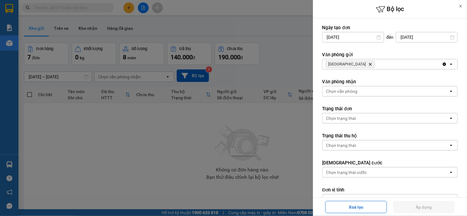
click at [198, 135] on div at bounding box center [233, 108] width 467 height 216
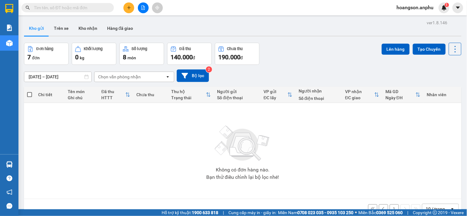
click at [138, 78] on div "Chọn văn phòng nhận" at bounding box center [119, 77] width 42 height 6
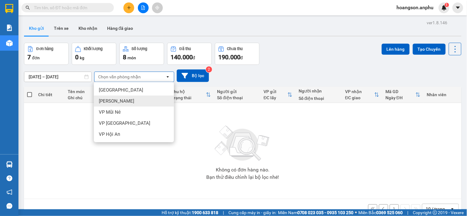
click at [124, 105] on div "[PERSON_NAME]" at bounding box center [134, 101] width 80 height 11
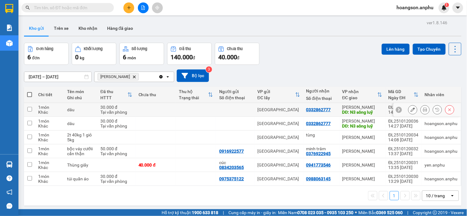
click at [445, 111] on button at bounding box center [449, 110] width 9 height 11
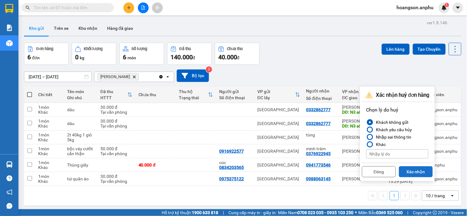
click at [413, 171] on button "Xác nhận" at bounding box center [416, 171] width 34 height 11
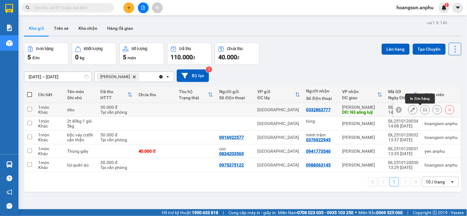
click at [423, 110] on button at bounding box center [425, 110] width 9 height 11
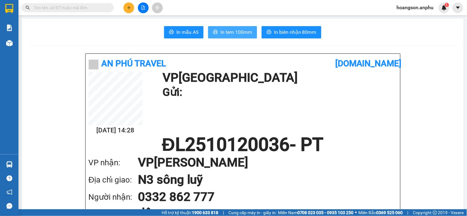
click at [243, 37] on button "In tem 100mm" at bounding box center [232, 32] width 49 height 12
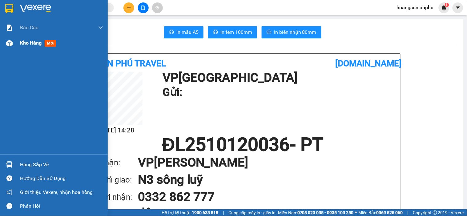
click at [8, 45] on img at bounding box center [9, 43] width 6 height 6
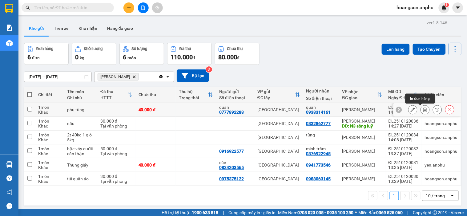
click at [423, 109] on icon at bounding box center [425, 110] width 4 height 4
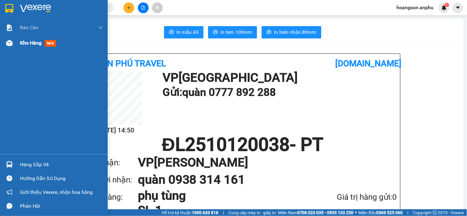
click at [29, 43] on span "Kho hàng" at bounding box center [31, 43] width 22 height 6
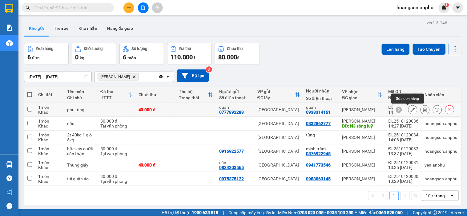
click at [408, 110] on button at bounding box center [412, 110] width 9 height 11
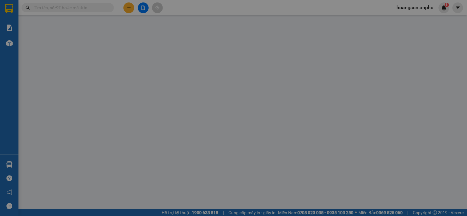
type input "0777892288"
type input "quàn"
type input "0938314161"
type input "quàn"
type input "40.000"
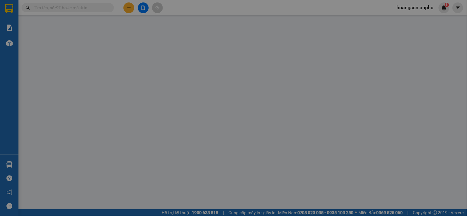
type input "40.000"
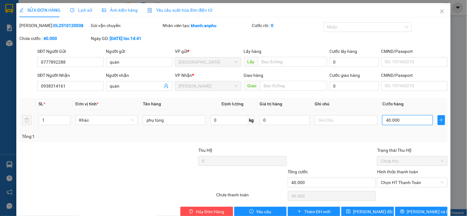
click at [396, 121] on input "40.000" at bounding box center [407, 120] width 50 height 10
type input "3"
type input "00.003"
type input "30"
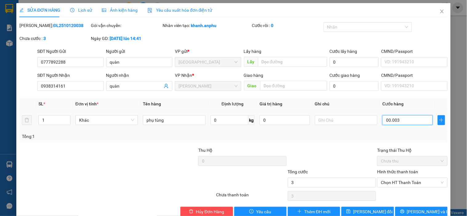
type input "30"
type input "0.000.030"
type input "30"
click at [396, 121] on input "0.000.030" at bounding box center [407, 120] width 50 height 10
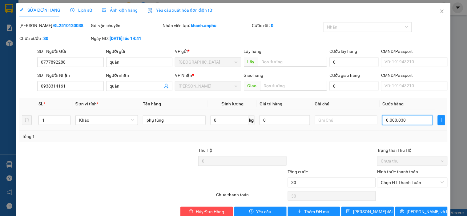
click at [396, 121] on input "0.000.030" at bounding box center [407, 120] width 50 height 10
type input "00.303"
type input "303"
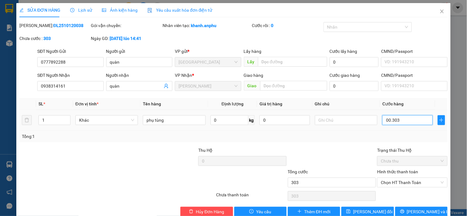
type input "3.030"
type input "000.303.030"
type input "303.000"
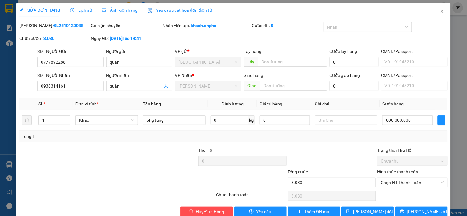
type input "303.000"
click at [406, 146] on div "Total Paid Fee 0 Total UnPaid Fee 40.000 Cash Collection Total Fee Mã ĐH: ĐL251…" at bounding box center [233, 119] width 428 height 195
click at [386, 122] on input "303.000" at bounding box center [407, 120] width 50 height 10
click at [392, 120] on input "303.000" at bounding box center [407, 120] width 50 height 10
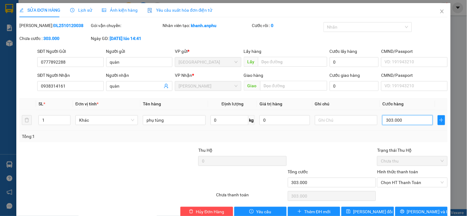
click at [390, 120] on input "303.000" at bounding box center [407, 120] width 50 height 10
type input "33.000"
type input "3.000"
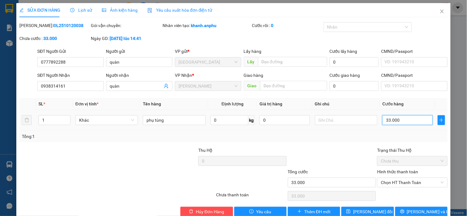
type input "3.000"
type input "33.000"
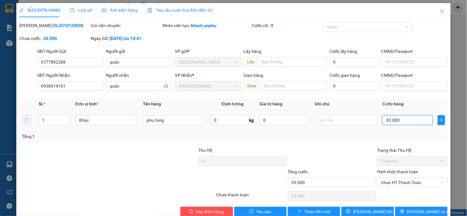
type input "3.000"
type input "30"
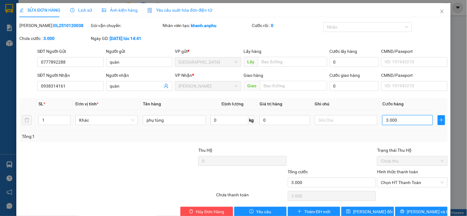
type input "00.030"
type input "30"
type input "030"
click at [385, 121] on input "030" at bounding box center [407, 120] width 50 height 10
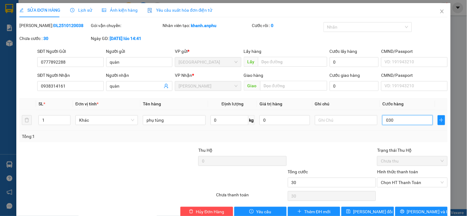
click at [385, 121] on input "030" at bounding box center [407, 120] width 50 height 10
type input "0"
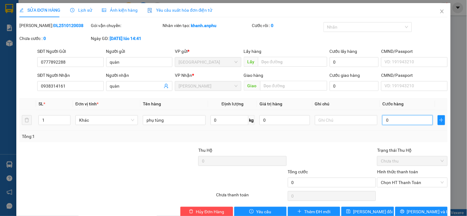
type input "3"
type input "003"
type input "30"
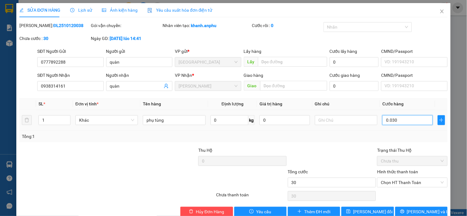
type input "0.030"
type input "30.000"
click at [347, 142] on div "Tổng: 1" at bounding box center [233, 137] width 428 height 12
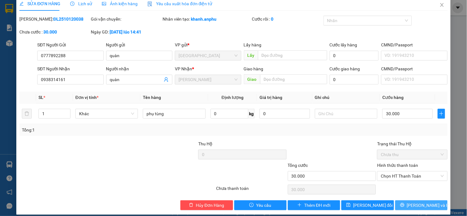
scroll to position [13, 0]
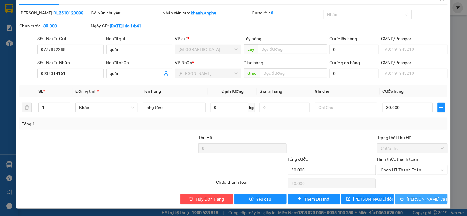
click at [422, 198] on span "[PERSON_NAME] và In" at bounding box center [428, 199] width 43 height 7
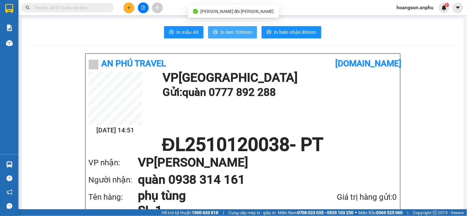
click at [238, 26] on button "In tem 100mm" at bounding box center [232, 32] width 49 height 12
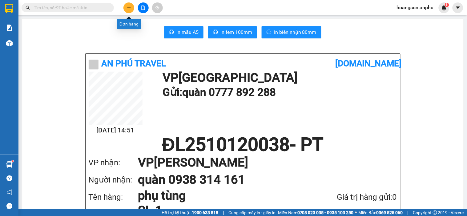
click at [131, 7] on button at bounding box center [128, 7] width 11 height 11
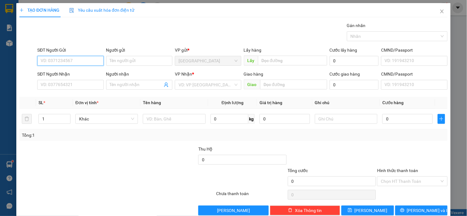
click at [67, 60] on input "SĐT Người Gửi" at bounding box center [70, 61] width 66 height 10
click at [69, 84] on input "SĐT Người Nhận" at bounding box center [70, 85] width 66 height 10
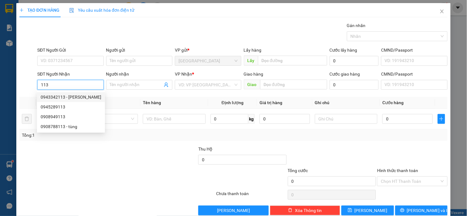
click at [60, 98] on div "0943342113 - [PERSON_NAME]" at bounding box center [71, 97] width 61 height 7
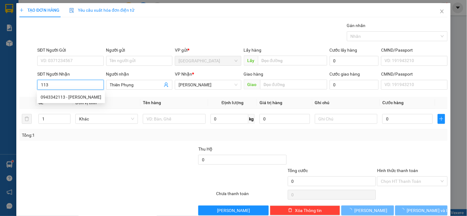
type input "0943342113"
type input "Thiên Phụng"
type input "30.000"
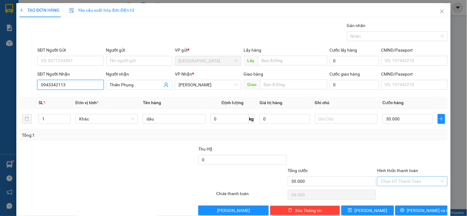
type input "0943342113"
click at [392, 179] on input "Hình thức thanh toán" at bounding box center [410, 181] width 58 height 9
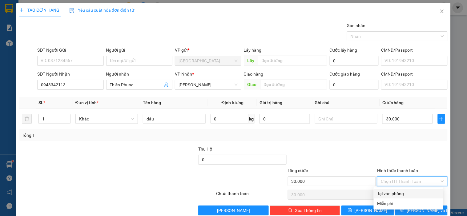
click at [391, 189] on div "Tại văn phòng" at bounding box center [408, 194] width 70 height 10
type input "0"
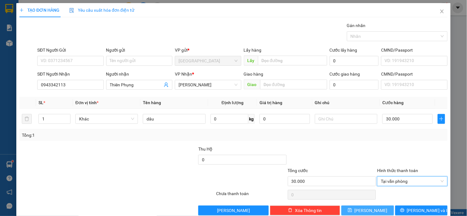
click at [369, 213] on span "[PERSON_NAME]" at bounding box center [370, 210] width 33 height 7
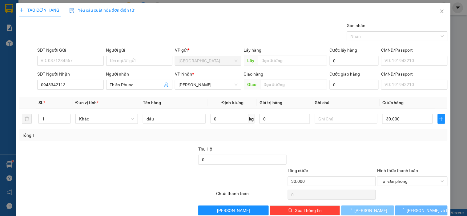
type input "0"
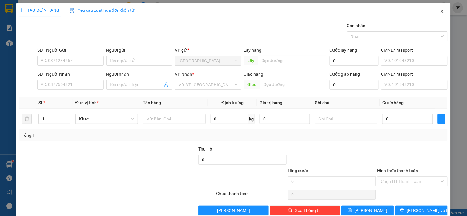
click at [439, 14] on icon "close" at bounding box center [441, 11] width 5 height 5
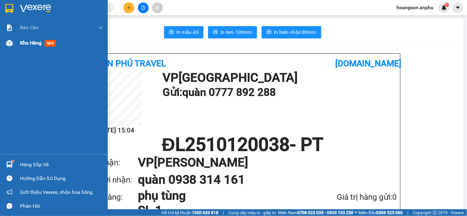
click at [27, 50] on div "Kho hàng mới" at bounding box center [61, 42] width 83 height 15
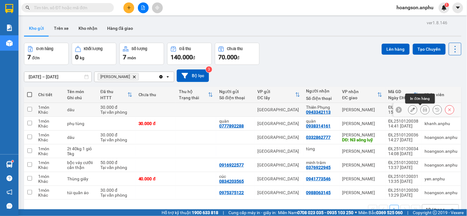
click at [423, 112] on icon at bounding box center [425, 110] width 4 height 4
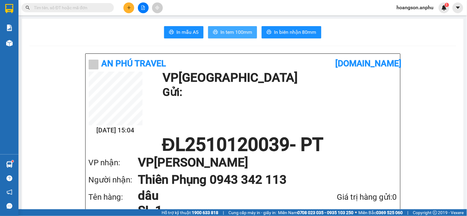
click at [235, 35] on span "In tem 100mm" at bounding box center [236, 32] width 32 height 8
click at [128, 10] on button at bounding box center [128, 7] width 11 height 11
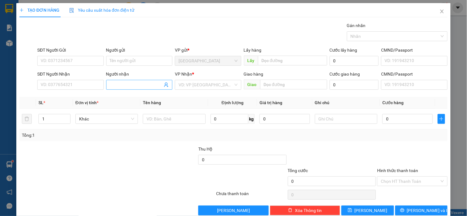
click at [135, 85] on input "Người nhận" at bounding box center [136, 85] width 53 height 7
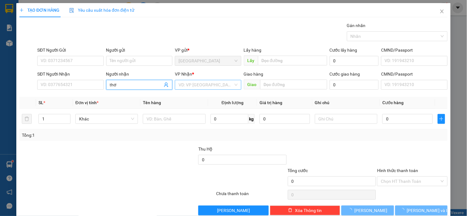
type input "thơ"
click at [186, 85] on input "search" at bounding box center [205, 84] width 54 height 9
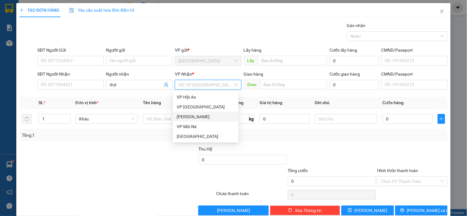
click at [188, 115] on div "[PERSON_NAME]" at bounding box center [206, 117] width 58 height 7
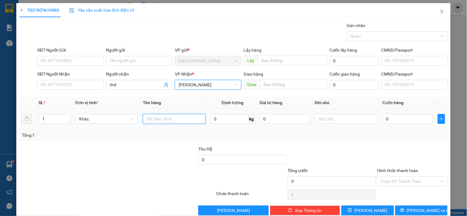
click at [161, 119] on input "text" at bounding box center [174, 119] width 62 height 10
type input "1t"
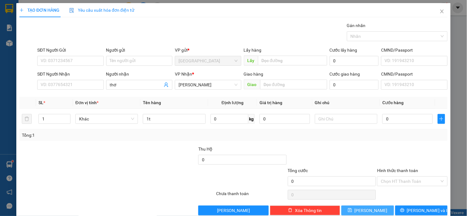
click at [361, 208] on button "[PERSON_NAME]" at bounding box center [367, 211] width 52 height 10
click at [439, 12] on icon "close" at bounding box center [441, 11] width 5 height 5
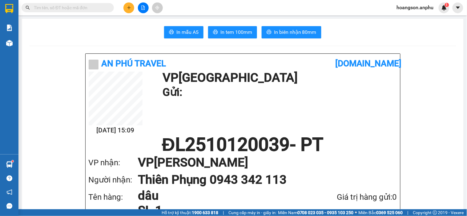
click at [142, 2] on div at bounding box center [143, 7] width 46 height 11
click at [141, 3] on button at bounding box center [143, 7] width 11 height 11
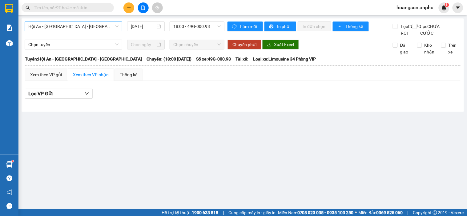
click at [47, 25] on span "Hội An - [GEOGRAPHIC_DATA] - [GEOGRAPHIC_DATA]" at bounding box center [73, 26] width 90 height 9
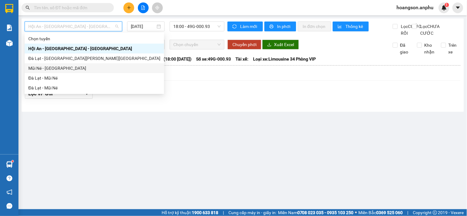
click at [42, 66] on div "Mũi Né - [GEOGRAPHIC_DATA]" at bounding box center [94, 68] width 132 height 7
type input "[DATE]"
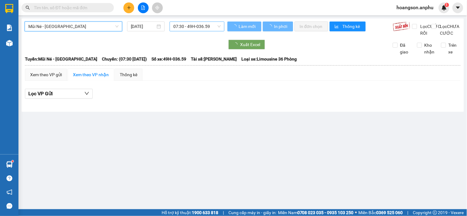
click at [186, 28] on span "07:30 - 49H-036.59" at bounding box center [196, 26] width 47 height 9
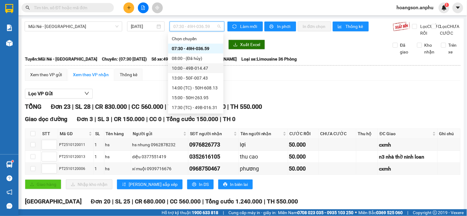
click at [185, 66] on div "10:00 - 49B-014.47" at bounding box center [196, 68] width 48 height 7
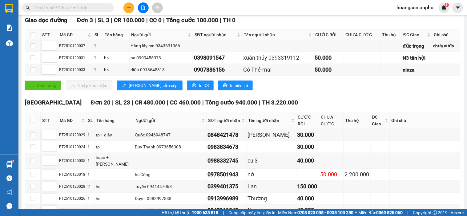
scroll to position [102, 0]
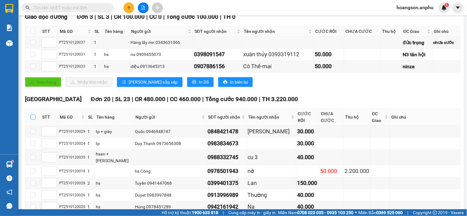
click at [34, 120] on input "checkbox" at bounding box center [32, 117] width 5 height 5
checkbox input "true"
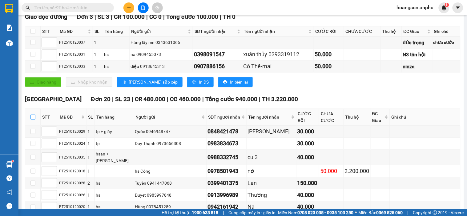
checkbox input "true"
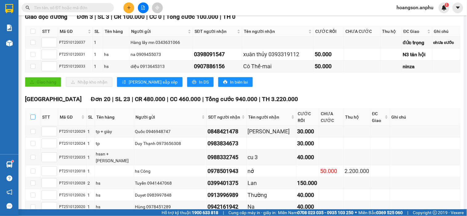
checkbox input "true"
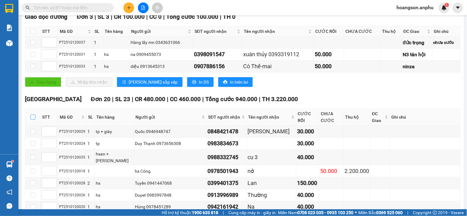
checkbox input "true"
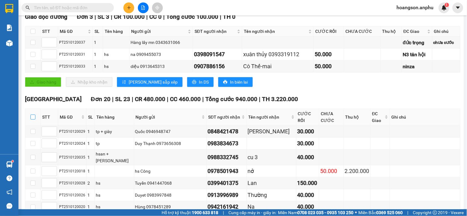
checkbox input "true"
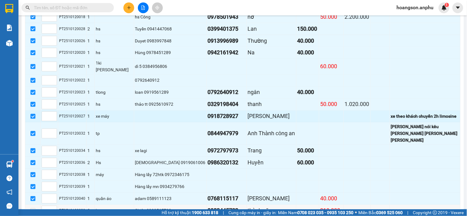
scroll to position [273, 0]
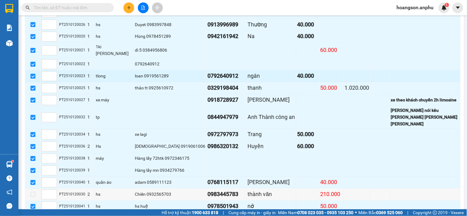
click at [208, 81] on div "0792640912" at bounding box center [227, 76] width 38 height 9
click at [31, 79] on input "checkbox" at bounding box center [32, 76] width 5 height 5
checkbox input "false"
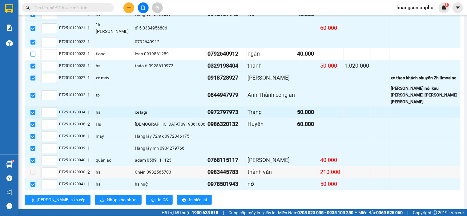
scroll to position [306, 0]
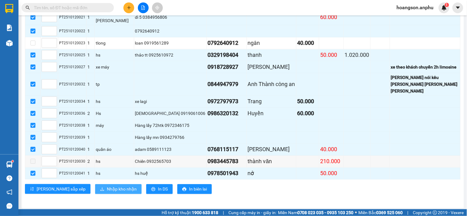
click at [107, 189] on span "Nhập kho nhận" at bounding box center [122, 189] width 30 height 7
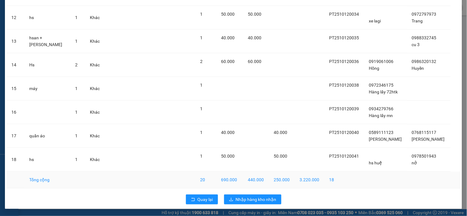
scroll to position [314, 0]
click at [245, 197] on span "Nhập hàng kho nhận" at bounding box center [256, 199] width 41 height 7
